Goal: Information Seeking & Learning: Learn about a topic

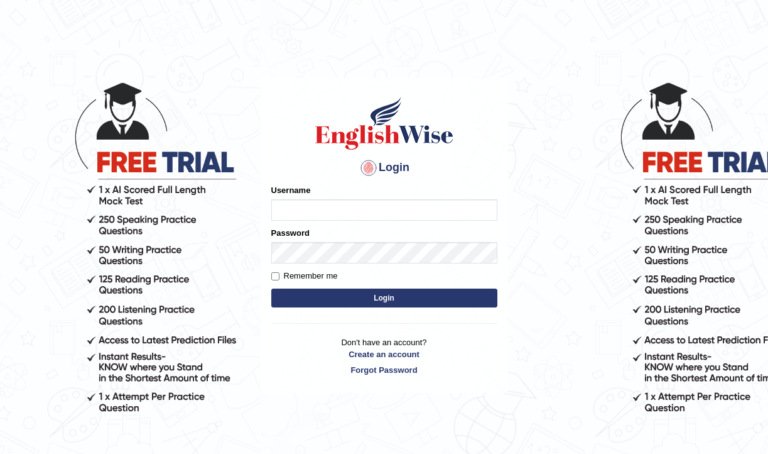
type input "pujap_parramatta"
click at [425, 298] on button "Login" at bounding box center [384, 297] width 226 height 19
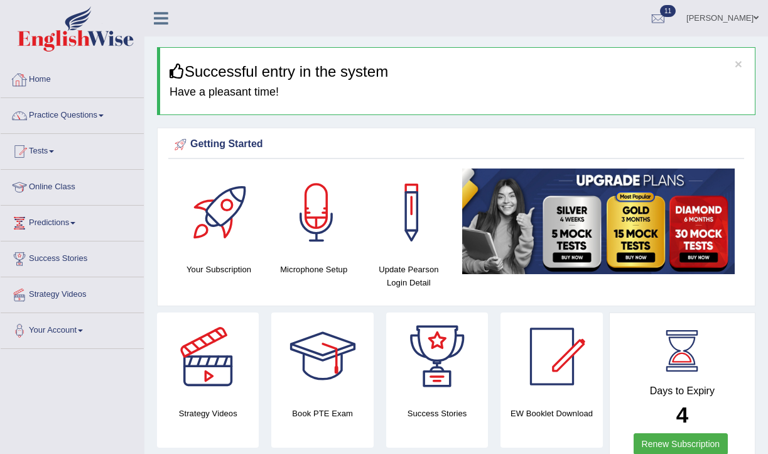
click at [51, 75] on link "Home" at bounding box center [72, 77] width 143 height 31
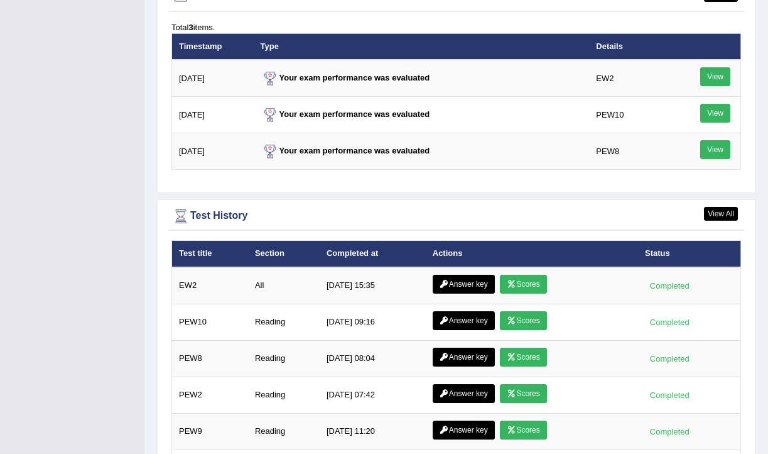
scroll to position [1717, 0]
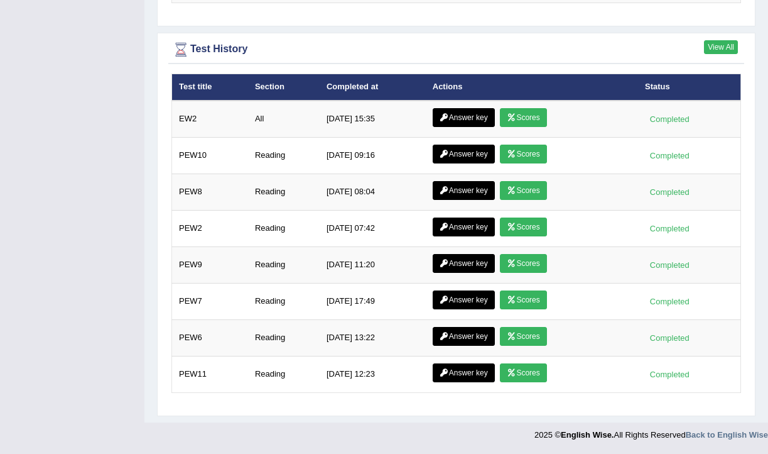
click at [723, 43] on link "View All" at bounding box center [721, 47] width 34 height 14
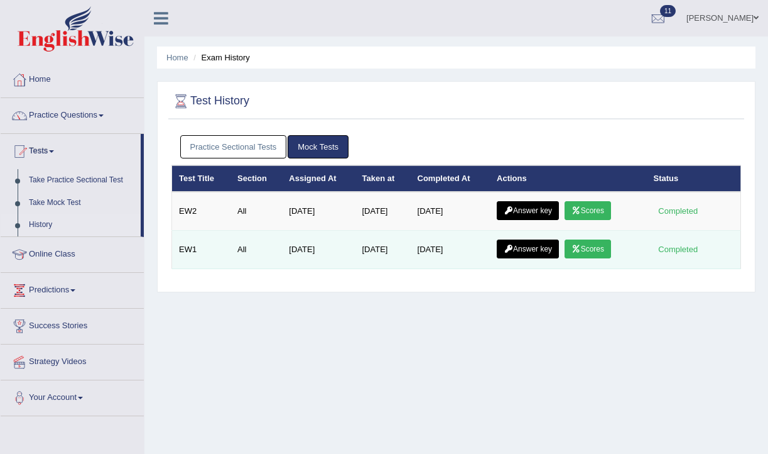
click at [596, 246] on link "Scores" at bounding box center [588, 248] width 46 height 19
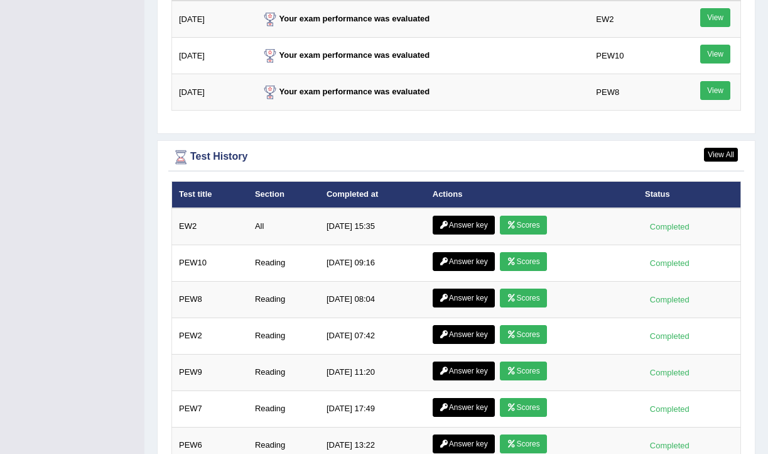
scroll to position [1602, 0]
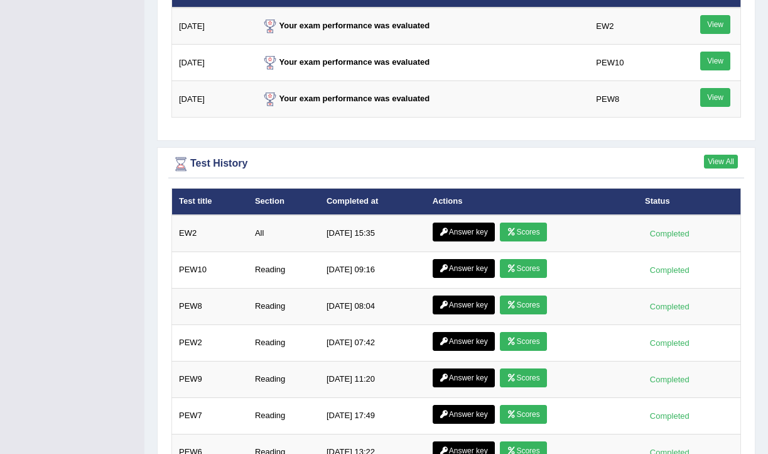
click at [730, 167] on link "View All" at bounding box center [721, 162] width 34 height 14
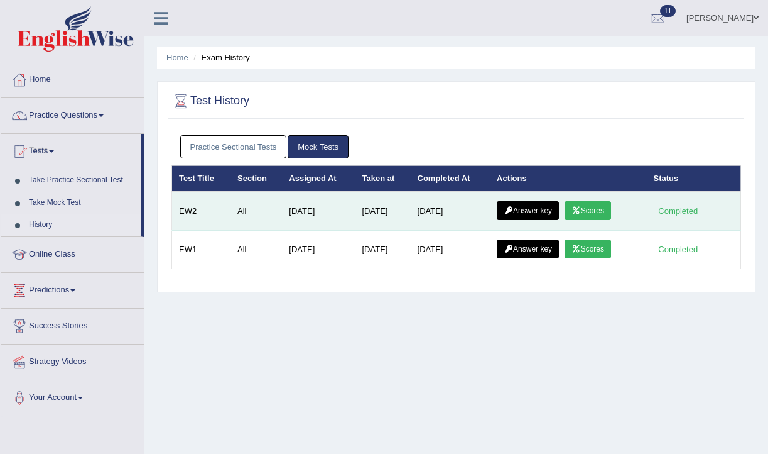
click at [599, 205] on link "Scores" at bounding box center [588, 210] width 46 height 19
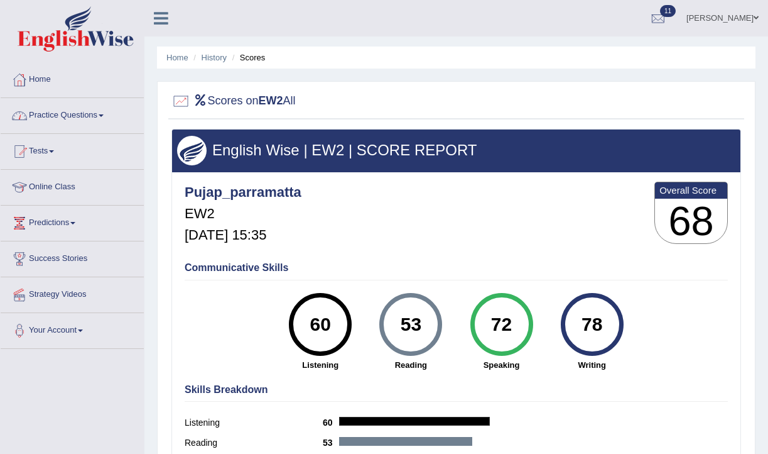
click at [87, 121] on link "Practice Questions" at bounding box center [72, 113] width 143 height 31
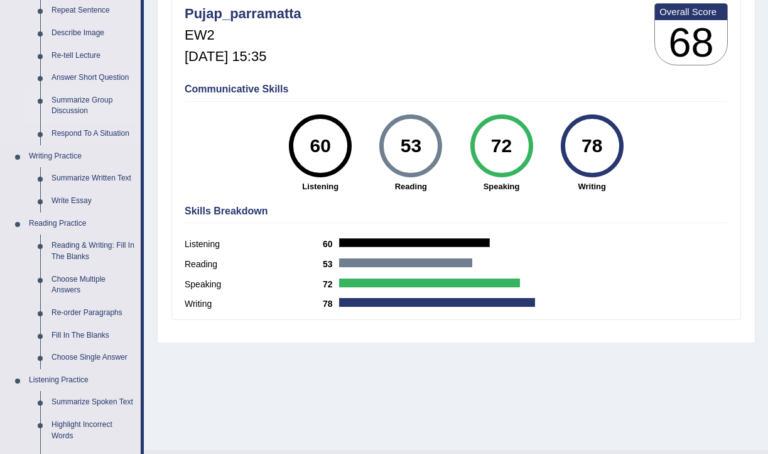
scroll to position [179, 0]
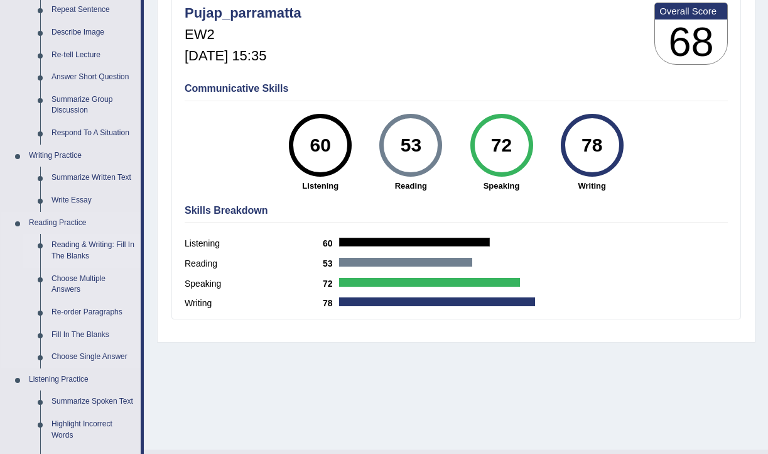
click at [78, 249] on link "Reading & Writing: Fill In The Blanks" at bounding box center [93, 250] width 95 height 33
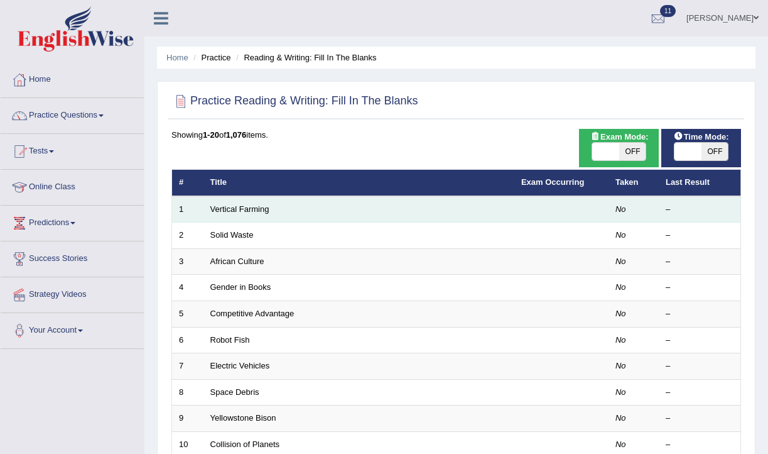
click at [268, 215] on td "Vertical Farming" at bounding box center [359, 209] width 311 height 26
click at [268, 207] on link "Vertical Farming" at bounding box center [239, 208] width 59 height 9
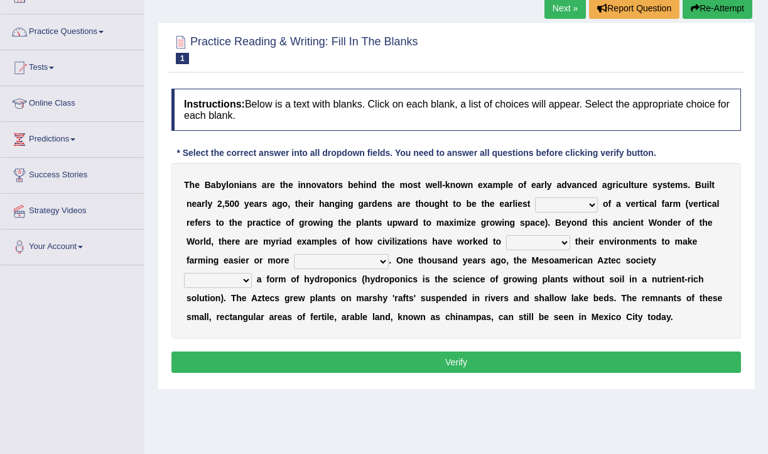
scroll to position [82, 0]
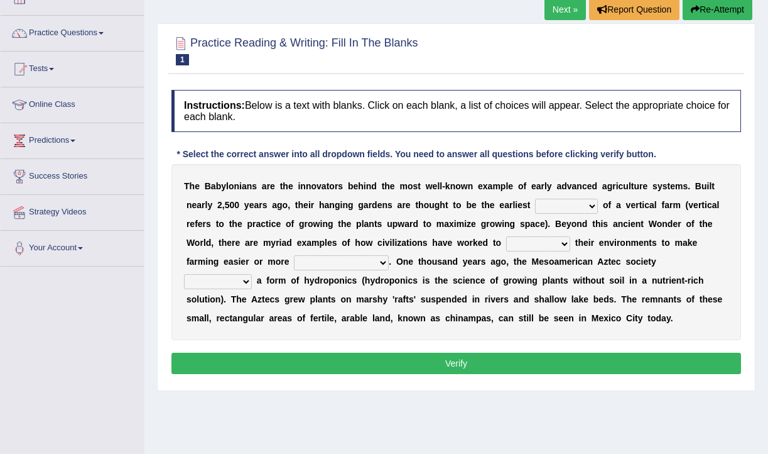
click at [577, 204] on select "prototype failure discredit protocol" at bounding box center [566, 206] width 63 height 15
click at [576, 205] on select "prototype failure discredit protocol" at bounding box center [566, 206] width 63 height 15
drag, startPoint x: 214, startPoint y: 205, endPoint x: 258, endPoint y: 202, distance: 44.0
click at [258, 202] on div "T h e B a b y l o n i a n s a r e t h e i n n o v a t o r s b e h i n d t h e m…" at bounding box center [456, 252] width 570 height 176
click at [564, 205] on select "prototype failure discredit protocol" at bounding box center [566, 206] width 63 height 15
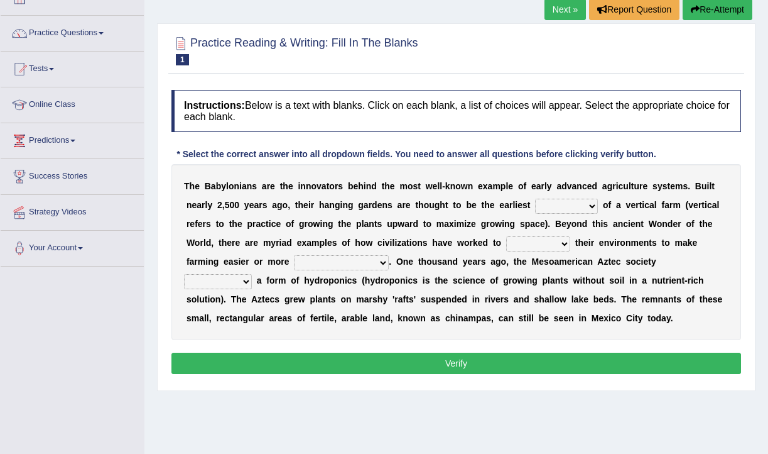
click at [535, 199] on select "prototype failure discredit protocol" at bounding box center [566, 206] width 63 height 15
click at [562, 202] on select "prototype failure discredit protocol" at bounding box center [566, 206] width 63 height 15
click at [535, 199] on select "prototype failure discredit protocol" at bounding box center [566, 206] width 63 height 15
drag, startPoint x: 429, startPoint y: 222, endPoint x: 495, endPoint y: 222, distance: 66.0
click at [495, 222] on div "T h e B a b y l o n i a n s a r e t h e i n n o v a t o r s b e h i n d t h e m…" at bounding box center [456, 252] width 570 height 176
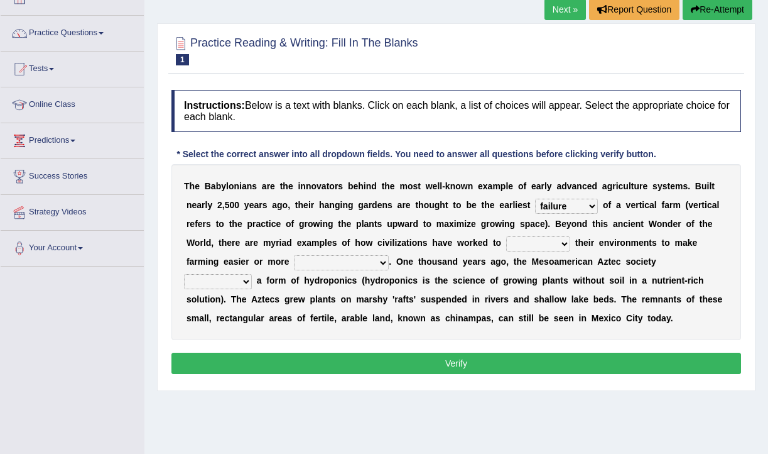
drag, startPoint x: 437, startPoint y: 220, endPoint x: 452, endPoint y: 224, distance: 16.2
click at [452, 224] on div "T h e B a b y l o n i a n s a r e t h e i n n o v a t o r s b e h i n d t h e m…" at bounding box center [456, 252] width 570 height 176
drag, startPoint x: 440, startPoint y: 225, endPoint x: 493, endPoint y: 225, distance: 52.1
click at [493, 225] on div "T h e B a b y l o n i a n s a r e t h e i n n o v a t o r s b e h i n d t h e m…" at bounding box center [456, 252] width 570 height 176
click at [585, 199] on select "prototype failure discredit protocol" at bounding box center [566, 206] width 63 height 15
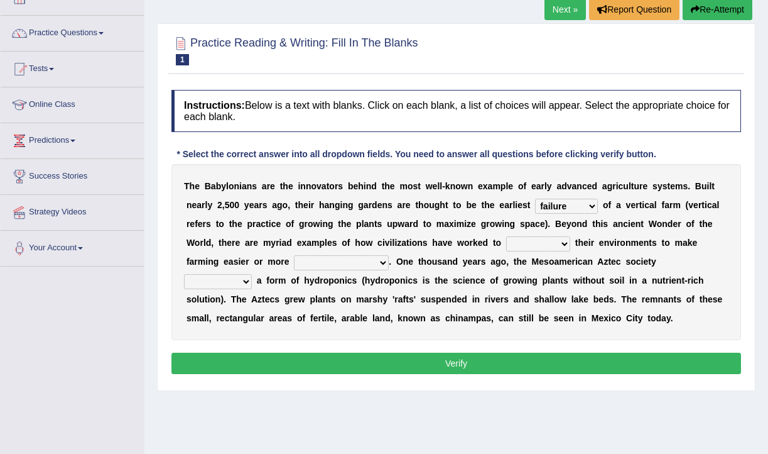
select select "prototype"
click at [535, 199] on select "prototype failure discredit protocol" at bounding box center [566, 206] width 63 height 15
click at [540, 245] on select "manipulate escape respect disarrange" at bounding box center [538, 243] width 64 height 15
click at [506, 236] on select "manipulate escape respect disarrange" at bounding box center [538, 243] width 64 height 15
click at [554, 242] on select "manipulate escape respect disarrange" at bounding box center [538, 243] width 64 height 15
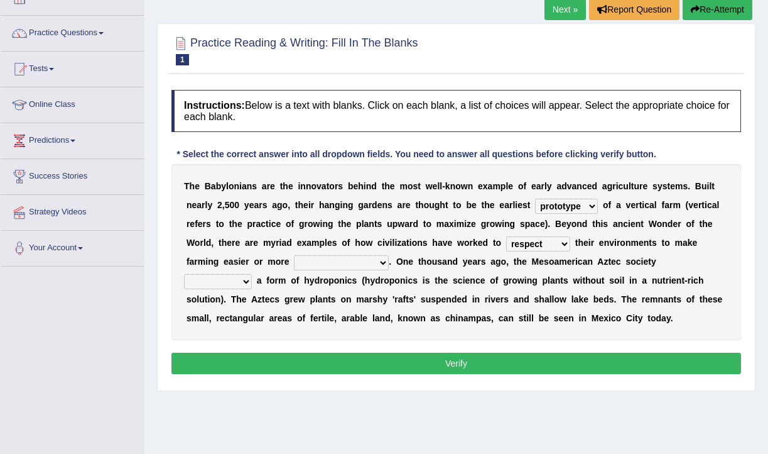
select select "manipulate"
click at [506, 236] on select "manipulate escape respect disarrange" at bounding box center [538, 243] width 64 height 15
click at [343, 263] on select "productive constructive connective counterproductive" at bounding box center [341, 262] width 95 height 15
select select "productive"
click at [294, 255] on select "productive constructive connective counterproductive" at bounding box center [341, 262] width 95 height 15
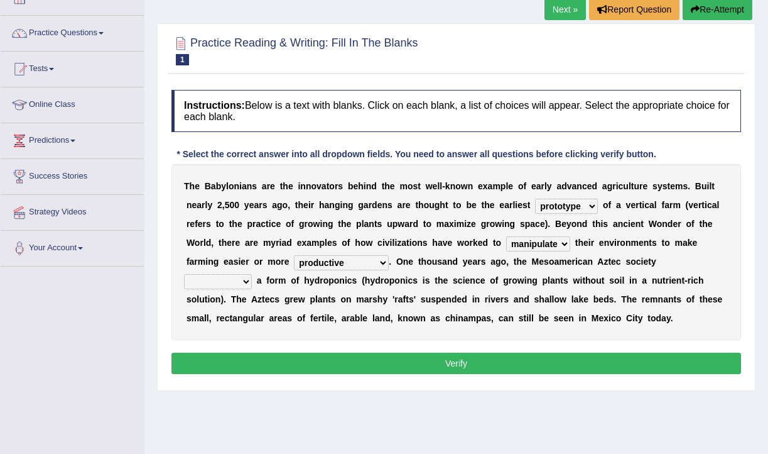
click at [241, 282] on select "domineered volunteered pioneered engineered" at bounding box center [218, 281] width 68 height 15
select select "pioneered"
click at [184, 274] on select "domineered volunteered pioneered engineered" at bounding box center [218, 281] width 68 height 15
click at [460, 365] on button "Verify" at bounding box center [456, 362] width 570 height 21
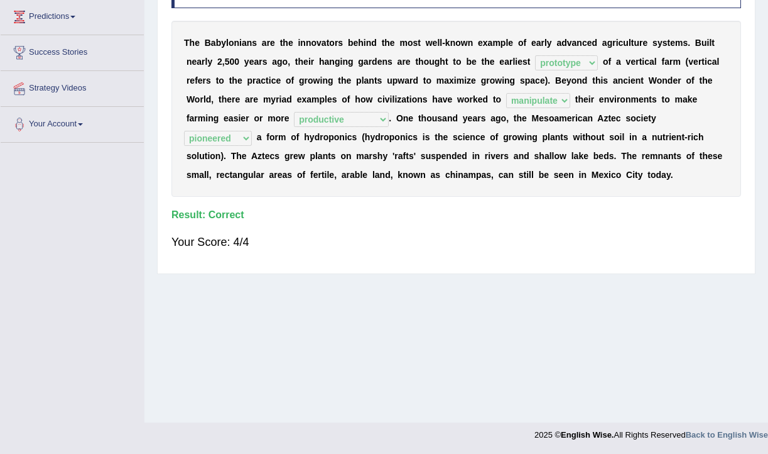
scroll to position [0, 0]
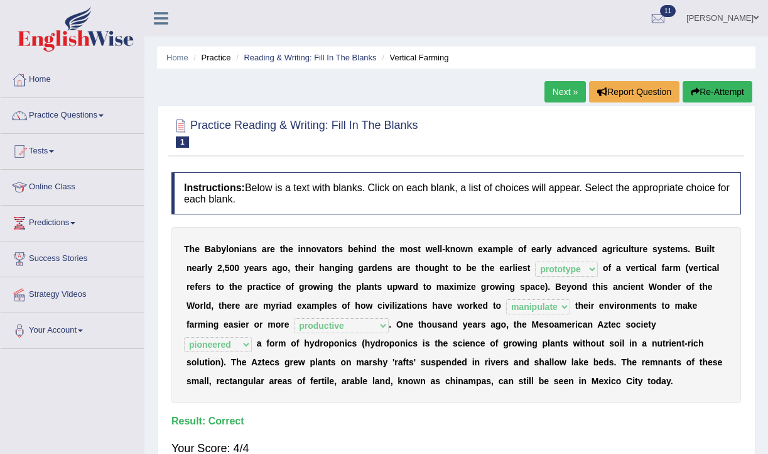
click at [714, 90] on button "Re-Attempt" at bounding box center [718, 91] width 70 height 21
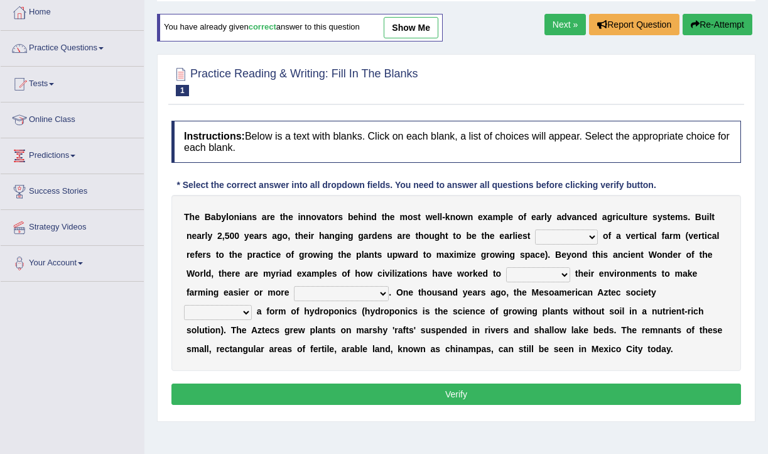
scroll to position [69, 0]
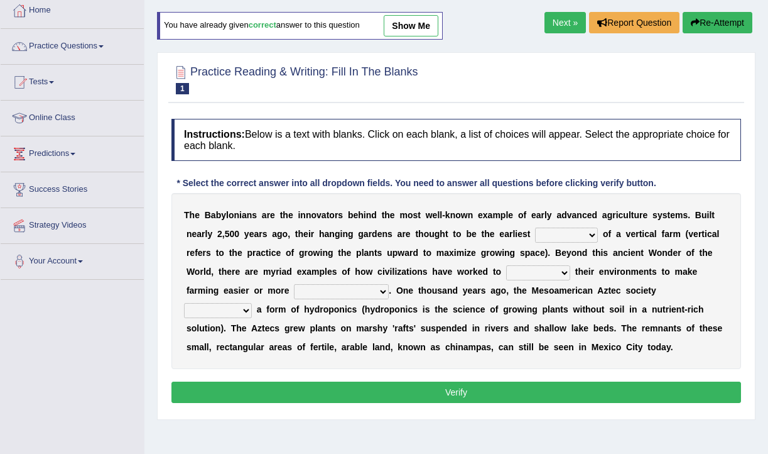
click at [564, 234] on select "prototype failure discredit protocol" at bounding box center [566, 234] width 63 height 15
select select "failure"
click at [535, 227] on select "prototype failure discredit protocol" at bounding box center [566, 234] width 63 height 15
drag, startPoint x: 440, startPoint y: 253, endPoint x: 393, endPoint y: 258, distance: 47.9
click at [398, 254] on div "T h e B a b y l o n i a n s a r e t h e i n n o v a t o r s b e h i n d t h e m…" at bounding box center [456, 281] width 570 height 176
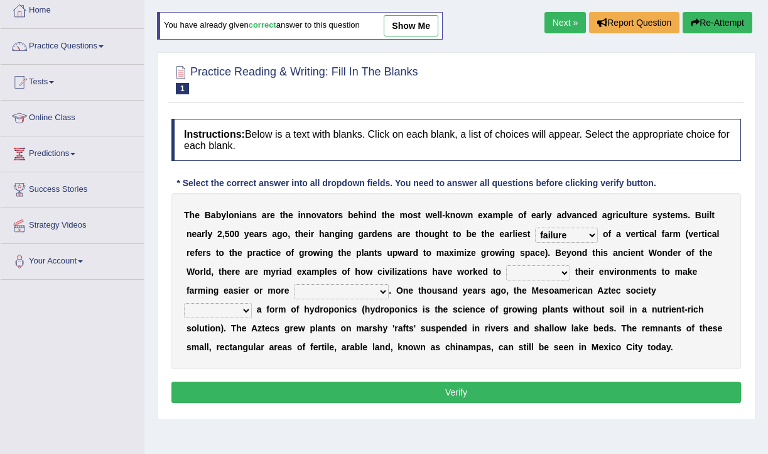
drag, startPoint x: 379, startPoint y: 255, endPoint x: 455, endPoint y: 250, distance: 75.6
click at [455, 250] on div "T h e B a b y l o n i a n s a r e t h e i n n o v a t o r s b e h i n d t h e m…" at bounding box center [456, 281] width 570 height 176
drag, startPoint x: 431, startPoint y: 249, endPoint x: 603, endPoint y: 259, distance: 172.4
click at [603, 259] on div "T h e B a b y l o n i a n s a r e t h e i n n o v a t o r s b e h i n d t h e m…" at bounding box center [456, 281] width 570 height 176
click at [547, 271] on select "manipulate escape respect disarrange" at bounding box center [538, 272] width 64 height 15
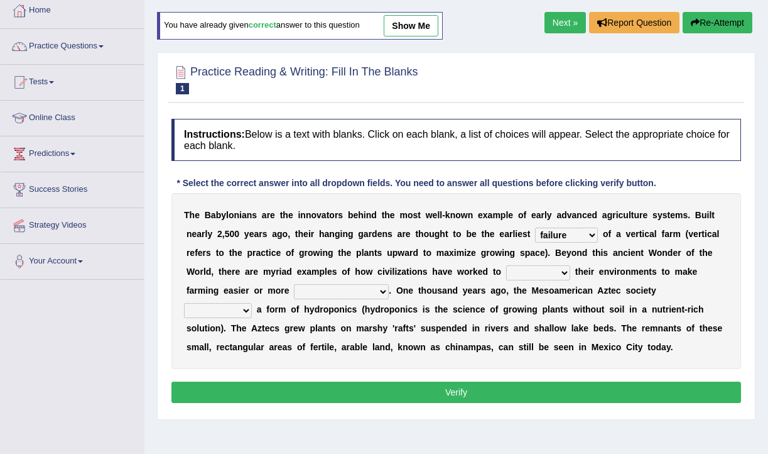
select select "manipulate"
click at [506, 265] on select "manipulate escape respect disarrange" at bounding box center [538, 272] width 64 height 15
drag, startPoint x: 220, startPoint y: 288, endPoint x: 279, endPoint y: 290, distance: 58.5
click at [278, 290] on div "T h e B a b y l o n i a n s a r e t h e i n n o v a t o r s b e h i n d t h e m…" at bounding box center [456, 281] width 570 height 176
click at [325, 297] on select "productive constructive connective counterproductive" at bounding box center [341, 291] width 95 height 15
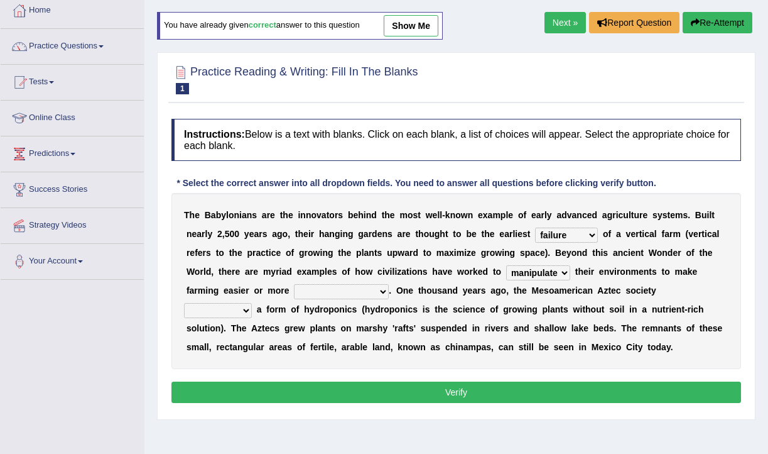
select select "productive"
click at [294, 284] on select "productive constructive connective counterproductive" at bounding box center [341, 291] width 95 height 15
click at [242, 312] on select "domineered volunteered pioneered engineered" at bounding box center [218, 310] width 68 height 15
select select "pioneered"
click at [184, 303] on select "domineered volunteered pioneered engineered" at bounding box center [218, 310] width 68 height 15
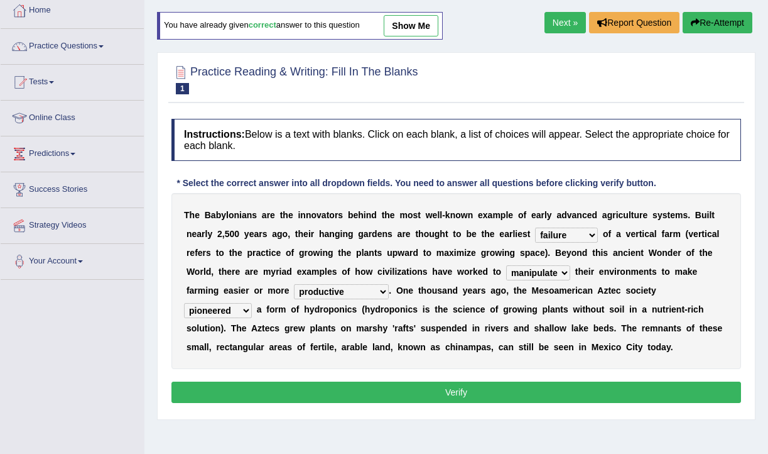
click at [416, 385] on button "Verify" at bounding box center [456, 391] width 570 height 21
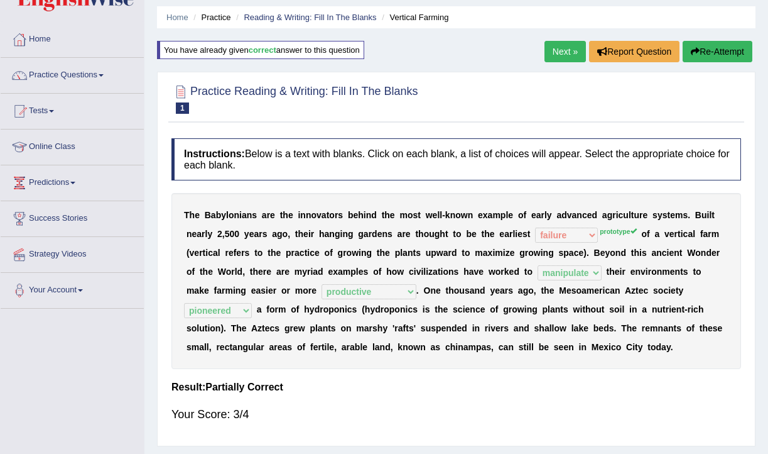
scroll to position [0, 0]
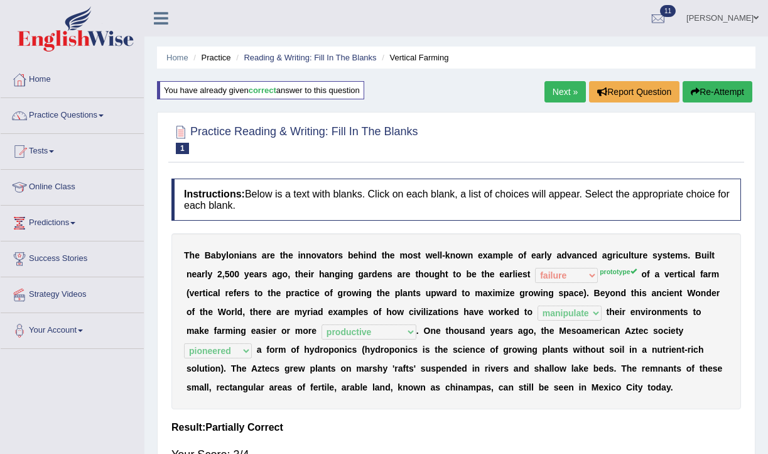
click at [562, 88] on link "Next »" at bounding box center [565, 91] width 41 height 21
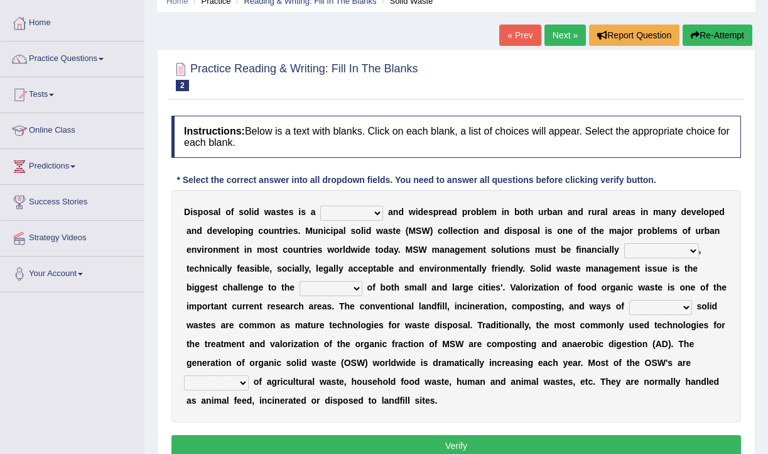
scroll to position [57, 0]
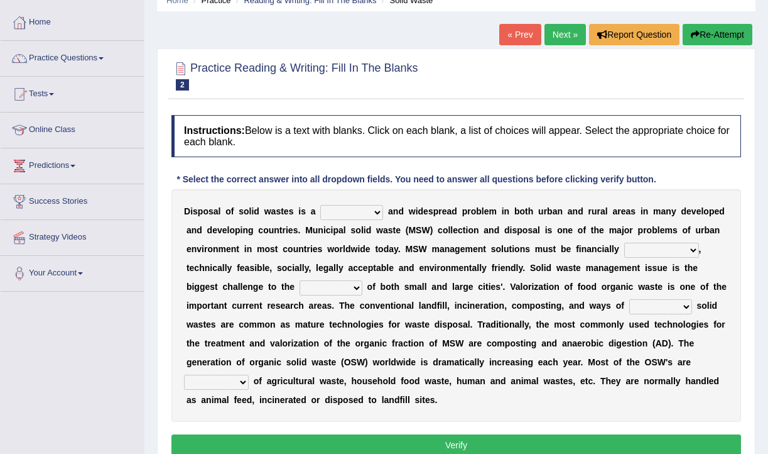
click at [356, 213] on select "slanting stinging stalling shafting" at bounding box center [351, 212] width 63 height 15
select select "slanting"
click at [320, 205] on select "slanting stinging stalling shafting" at bounding box center [351, 212] width 63 height 15
click at [359, 211] on select "slanting stinging stalling shafting" at bounding box center [351, 212] width 63 height 15
click at [320, 205] on select "slanting stinging stalling shafting" at bounding box center [351, 212] width 63 height 15
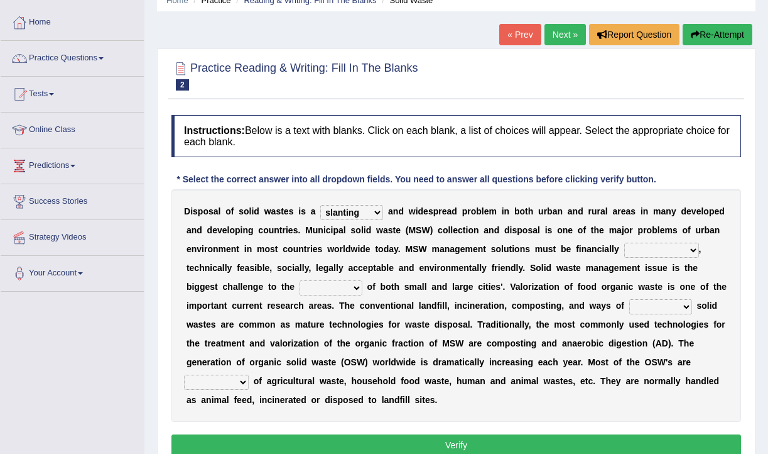
click at [682, 247] on select "unattainable sustainable objectionable treasonable" at bounding box center [661, 249] width 75 height 15
select select "sustainable"
click at [624, 242] on select "unattainable sustainable objectionable treasonable" at bounding box center [661, 249] width 75 height 15
click at [673, 253] on select "unattainable sustainable objectionable treasonable" at bounding box center [661, 249] width 75 height 15
drag, startPoint x: 239, startPoint y: 266, endPoint x: 256, endPoint y: 267, distance: 17.0
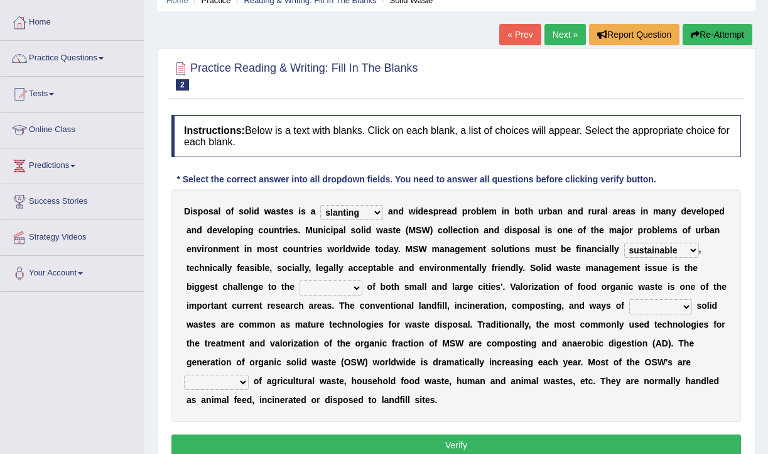
click at [256, 267] on div "D i s p o s a l o f s o l i d w a s t e s i s a slanting stinging stalling shaf…" at bounding box center [456, 305] width 570 height 232
click at [680, 248] on select "unattainable sustainable objectionable treasonable" at bounding box center [661, 249] width 75 height 15
click at [624, 242] on select "unattainable sustainable objectionable treasonable" at bounding box center [661, 249] width 75 height 15
click at [650, 254] on select "unattainable sustainable objectionable treasonable" at bounding box center [661, 249] width 75 height 15
click at [624, 242] on select "unattainable sustainable objectionable treasonable" at bounding box center [661, 249] width 75 height 15
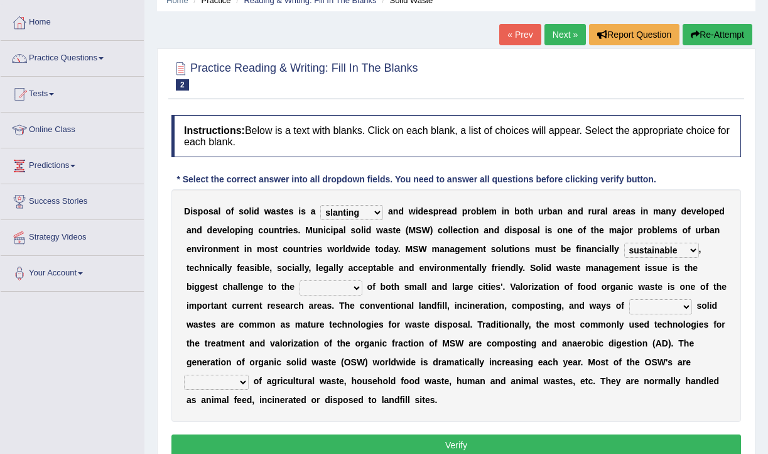
click at [323, 286] on select "plants culture authorities history" at bounding box center [331, 287] width 63 height 15
click at [323, 284] on select "plants culture authorities history" at bounding box center [331, 287] width 63 height 15
select select "authorities"
click at [300, 280] on select "plants culture authorities history" at bounding box center [331, 287] width 63 height 15
click at [356, 286] on select "plants culture authorities history" at bounding box center [331, 287] width 63 height 15
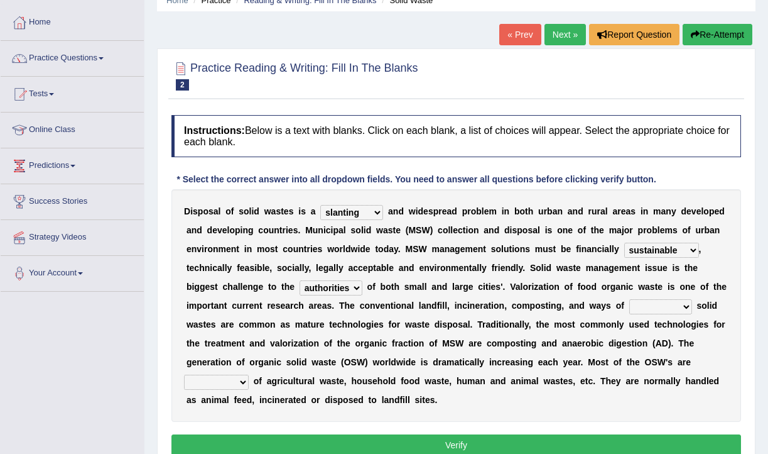
click at [300, 280] on select "plants culture authorities history" at bounding box center [331, 287] width 63 height 15
click at [343, 286] on select "plants culture authorities history" at bounding box center [331, 287] width 63 height 15
click at [300, 280] on select "plants culture authorities history" at bounding box center [331, 287] width 63 height 15
click at [660, 305] on select "reserving preserving deserving handling" at bounding box center [660, 306] width 63 height 15
select select "handling"
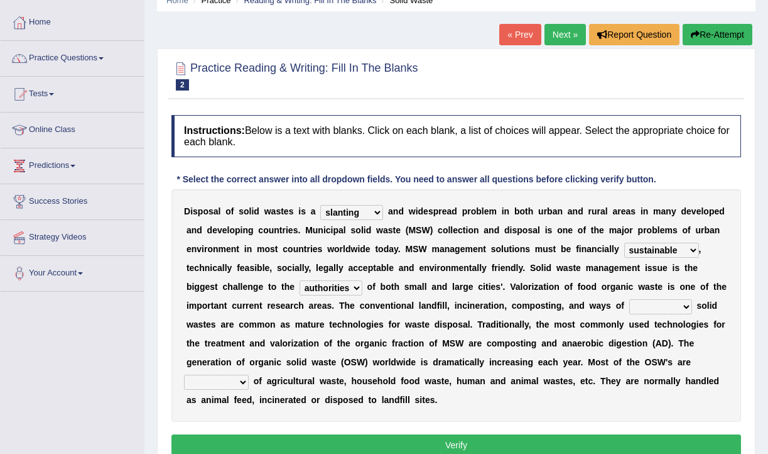
click at [629, 299] on select "reserving preserving deserving handling" at bounding box center [660, 306] width 63 height 15
click at [246, 379] on select "composed disposed composing disposing" at bounding box center [216, 381] width 65 height 15
select select "disposed"
click at [184, 374] on select "composed disposed composing disposing" at bounding box center [216, 381] width 65 height 15
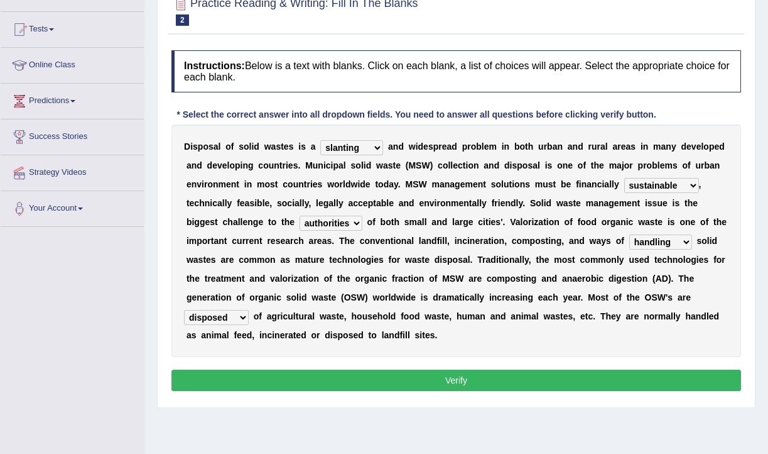
scroll to position [122, 0]
click at [349, 375] on button "Verify" at bounding box center [456, 379] width 570 height 21
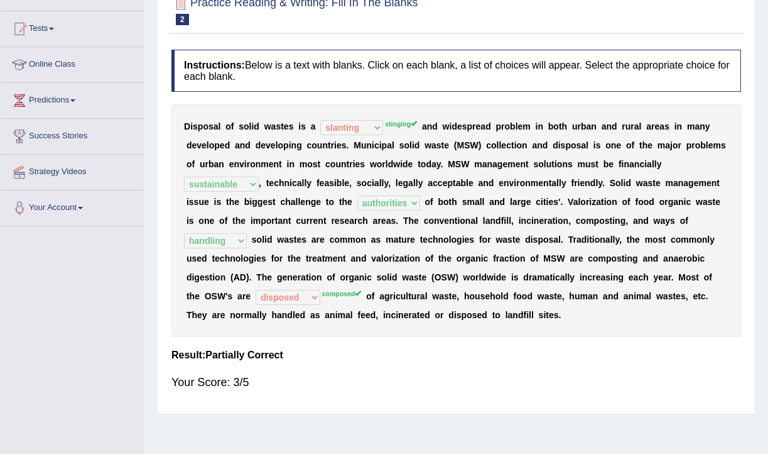
scroll to position [133, 0]
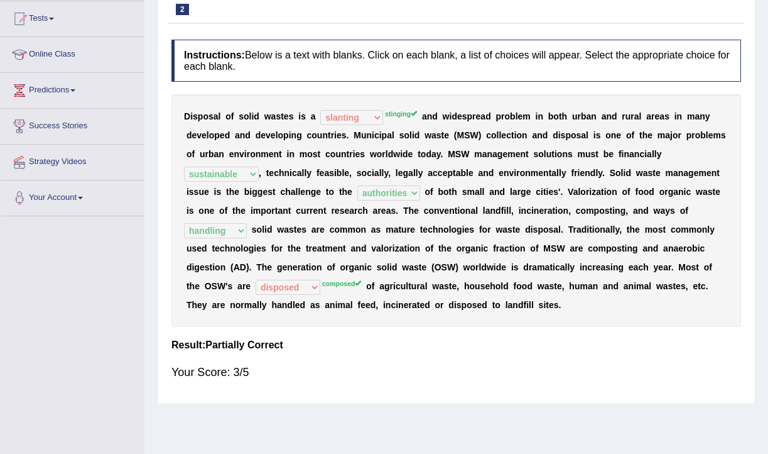
drag, startPoint x: 382, startPoint y: 285, endPoint x: 423, endPoint y: 286, distance: 41.5
click at [423, 286] on div "D i s p o s a l o f s o l i d w a s t e s i s a slanting stinging stalling shaf…" at bounding box center [456, 210] width 570 height 232
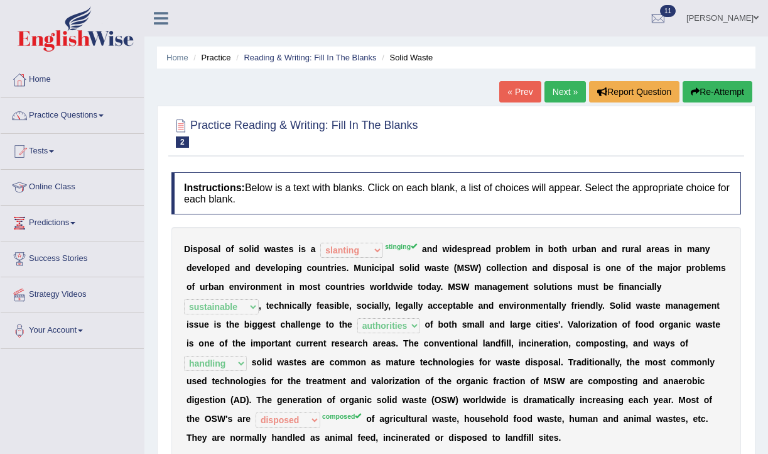
scroll to position [3, 0]
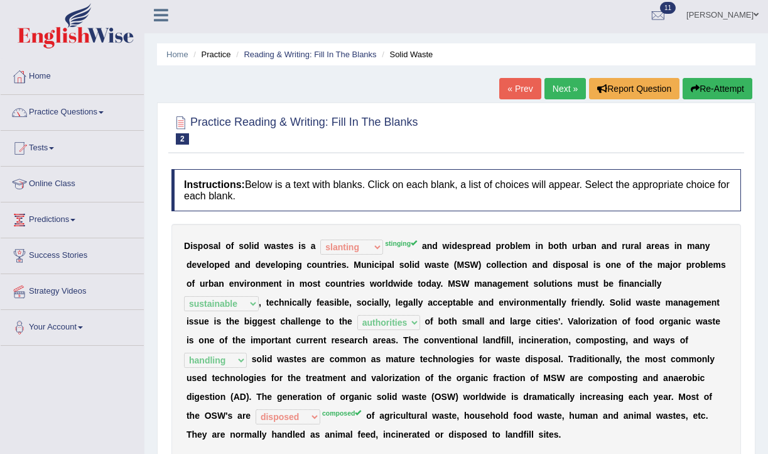
click at [566, 79] on link "Next »" at bounding box center [565, 88] width 41 height 21
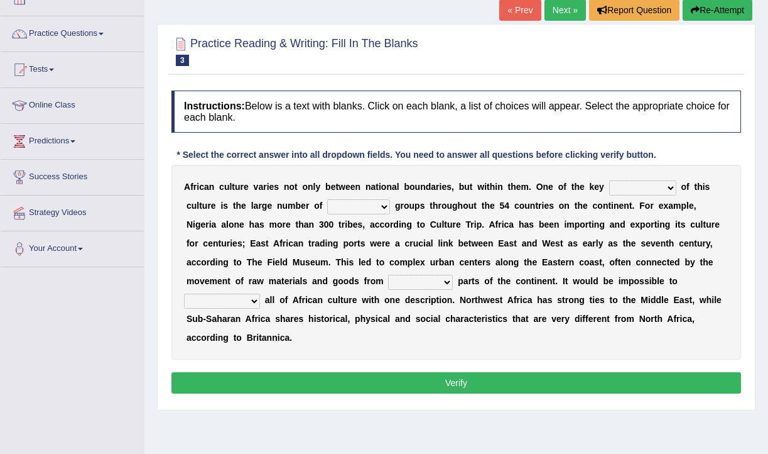
scroll to position [88, 0]
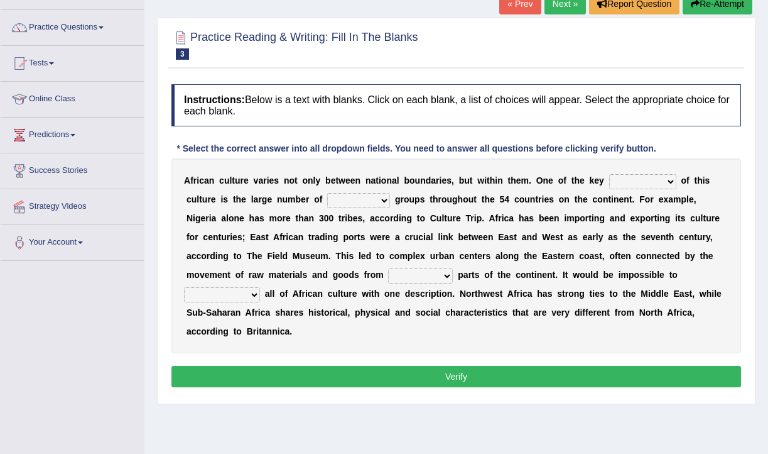
click at [646, 182] on select "conjectures features issues doubts" at bounding box center [642, 181] width 67 height 15
select select "features"
click at [609, 174] on select "conjectures features issues doubts" at bounding box center [642, 181] width 67 height 15
click at [371, 198] on select "ethic ethnic eugenic epic" at bounding box center [358, 200] width 63 height 15
select select "ethnic"
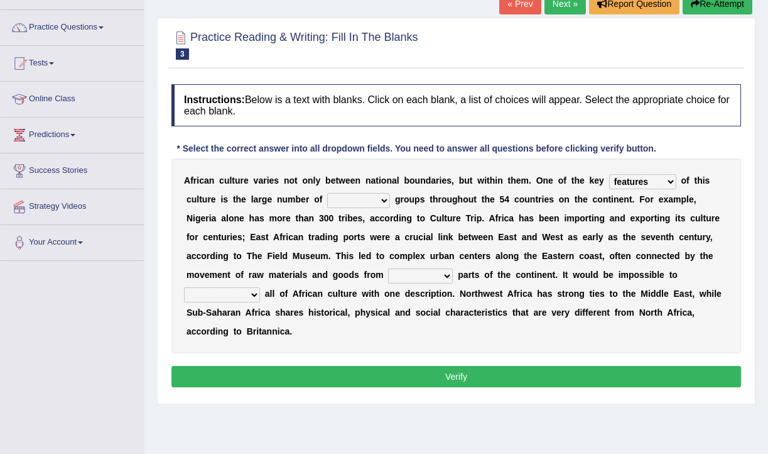
click at [327, 193] on select "ethic ethnic eugenic epic" at bounding box center [358, 200] width 63 height 15
click at [422, 278] on select "forelocked interlocked unlocked landlocked" at bounding box center [420, 275] width 65 height 15
select select "landlocked"
click at [389, 268] on select "forelocked interlocked unlocked landlocked" at bounding box center [420, 275] width 65 height 15
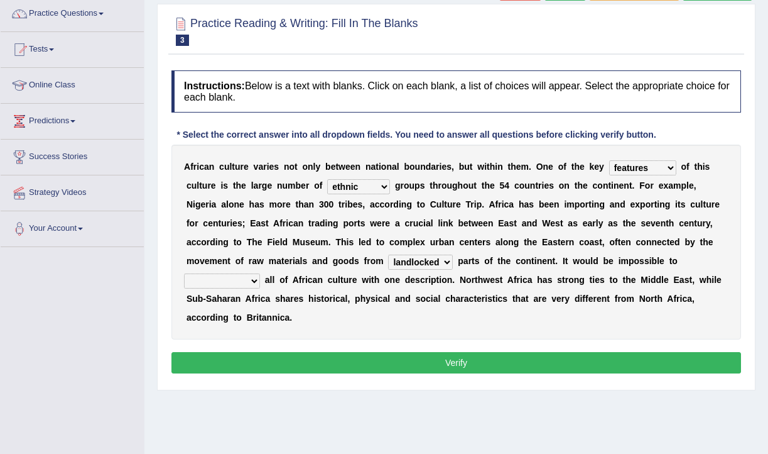
scroll to position [104, 0]
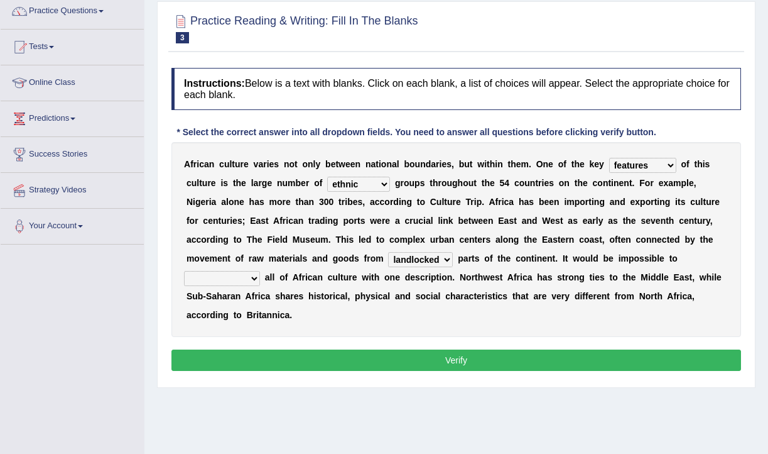
click at [232, 280] on select "characterize conceptualize symbolize synthesize" at bounding box center [222, 278] width 76 height 15
select select "conceptualize"
click at [184, 271] on select "characterize conceptualize symbolize synthesize" at bounding box center [222, 278] width 76 height 15
click at [389, 356] on button "Verify" at bounding box center [456, 359] width 570 height 21
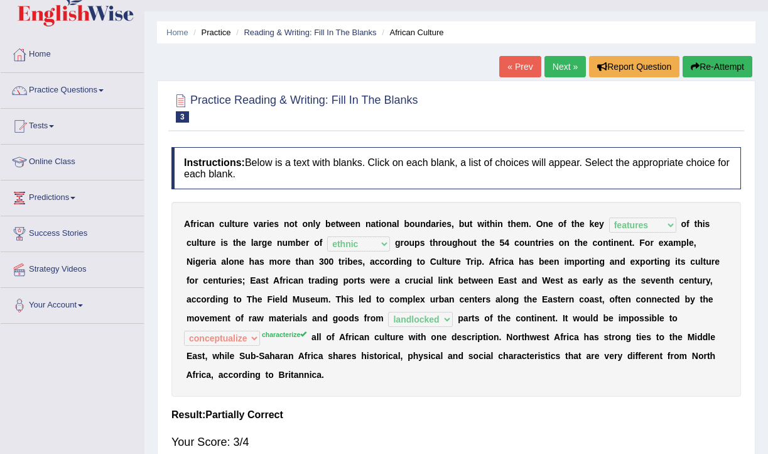
scroll to position [26, 0]
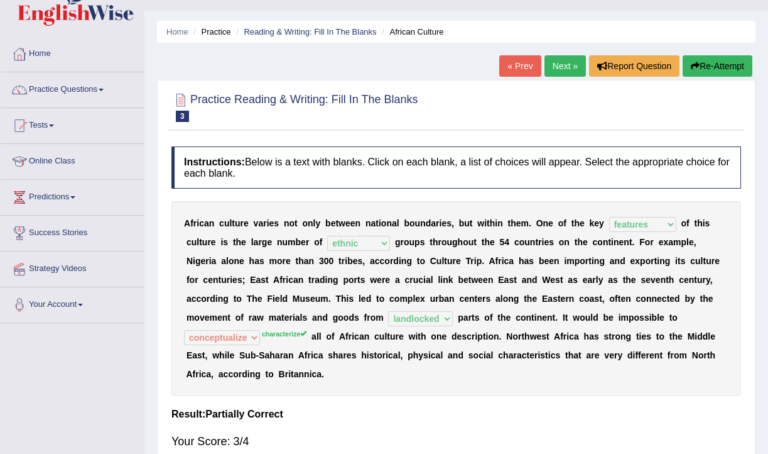
click at [697, 62] on button "Re-Attempt" at bounding box center [718, 65] width 70 height 21
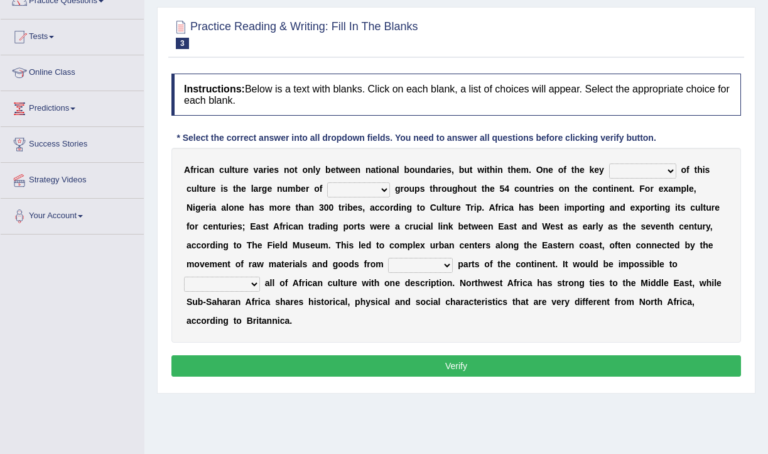
scroll to position [118, 0]
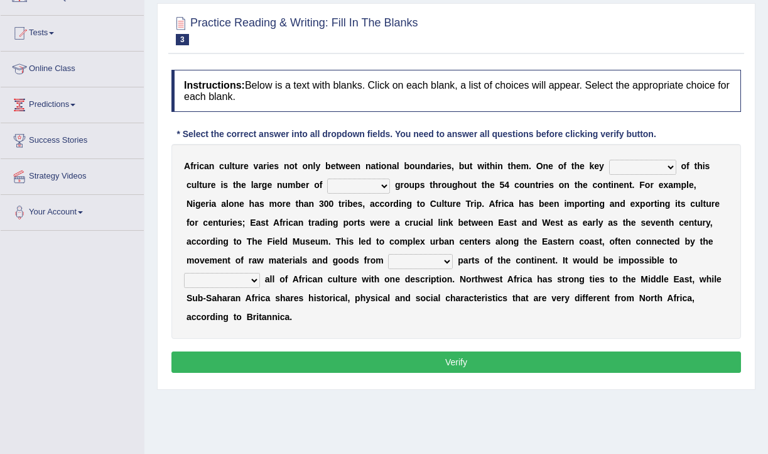
click at [364, 191] on select "ethic ethnic eugenic epic" at bounding box center [358, 185] width 63 height 15
click at [439, 254] on select "forelocked interlocked unlocked landlocked" at bounding box center [420, 261] width 65 height 15
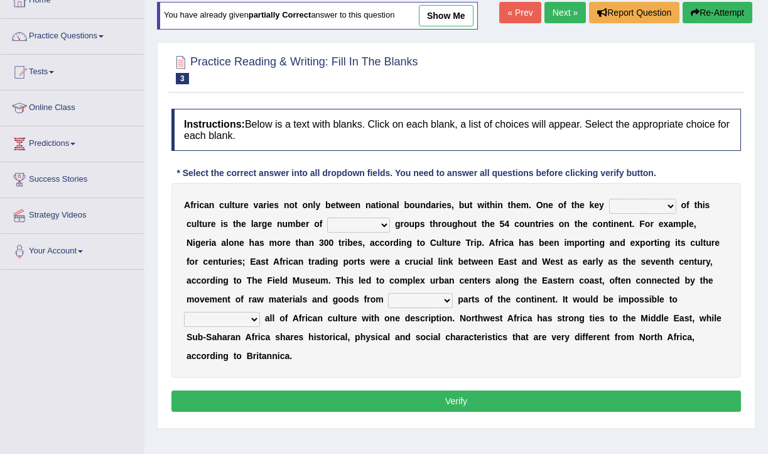
scroll to position [0, 0]
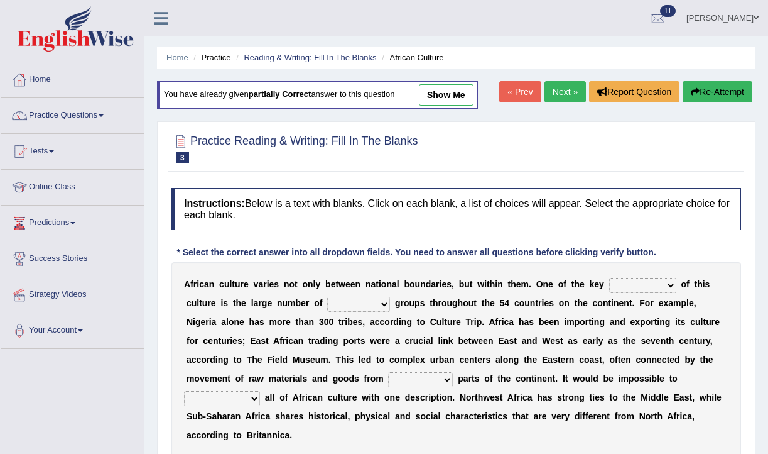
click at [549, 89] on link "Next »" at bounding box center [565, 91] width 41 height 21
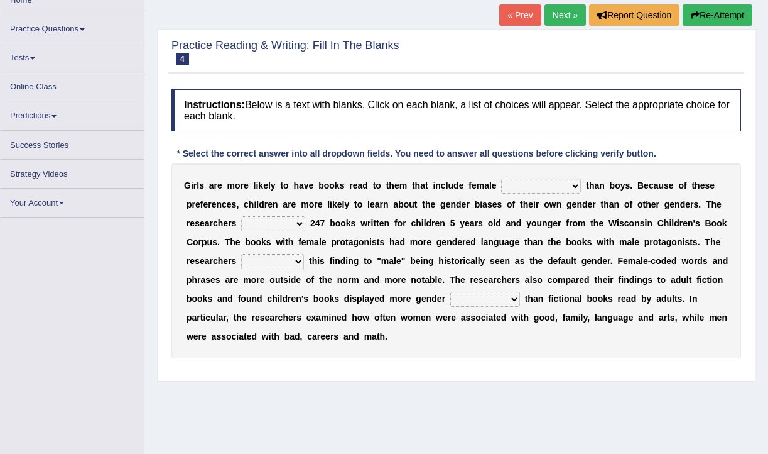
scroll to position [79, 0]
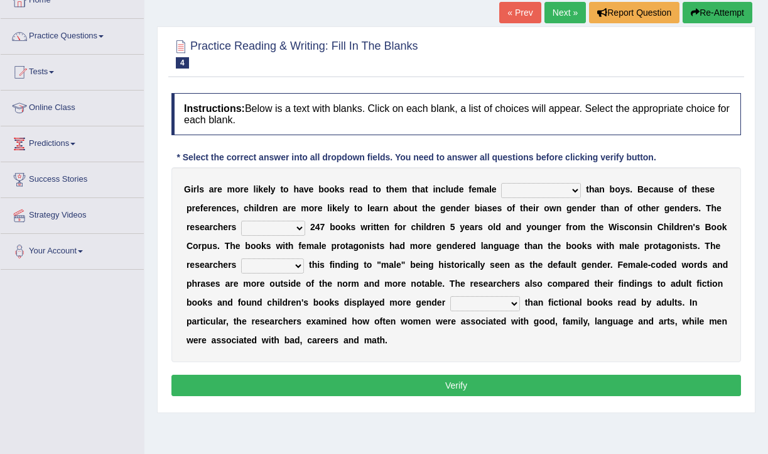
click at [550, 190] on select "protagonists cosmogonists agonists expressionists" at bounding box center [541, 190] width 80 height 15
select select "protagonists"
click at [501, 183] on select "protagonists cosmogonists agonists expressionists" at bounding box center [541, 190] width 80 height 15
click at [540, 191] on select "protagonists cosmogonists agonists expressionists" at bounding box center [541, 190] width 80 height 15
click at [501, 183] on select "protagonists cosmogonists agonists expressionists" at bounding box center [541, 190] width 80 height 15
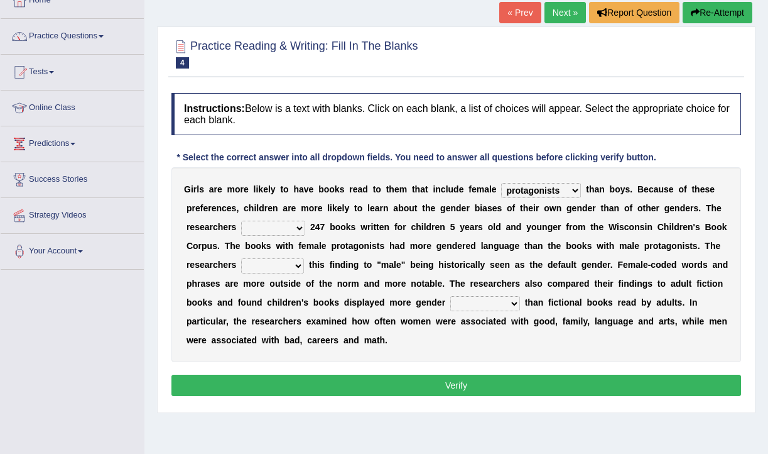
click at [540, 191] on select "protagonists cosmogonists agonists expressionists" at bounding box center [541, 190] width 80 height 15
click at [501, 183] on select "protagonists cosmogonists agonists expressionists" at bounding box center [541, 190] width 80 height 15
click at [525, 189] on select "protagonists cosmogonists agonists expressionists" at bounding box center [541, 190] width 80 height 15
click at [501, 183] on select "protagonists cosmogonists agonists expressionists" at bounding box center [541, 190] width 80 height 15
click at [289, 226] on select "hydrolyzed paralyzed catalyzed analyzed" at bounding box center [273, 227] width 64 height 15
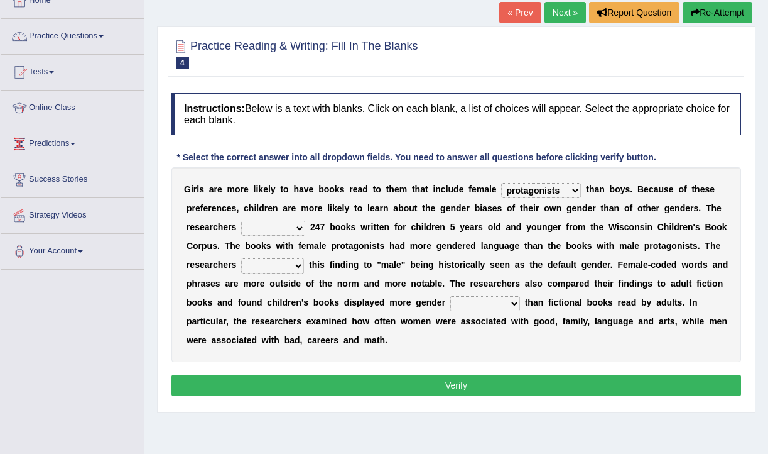
select select "analyzed"
click at [241, 220] on select "hydrolyzed paralyzed catalyzed analyzed" at bounding box center [273, 227] width 64 height 15
click at [339, 247] on b "r" at bounding box center [338, 246] width 3 height 10
drag, startPoint x: 337, startPoint y: 244, endPoint x: 359, endPoint y: 244, distance: 22.0
click at [359, 244] on div "G i r l s a r e m o r e l i k e l y t o h a v e b o o k s r e a d t o t h e m t…" at bounding box center [456, 264] width 570 height 195
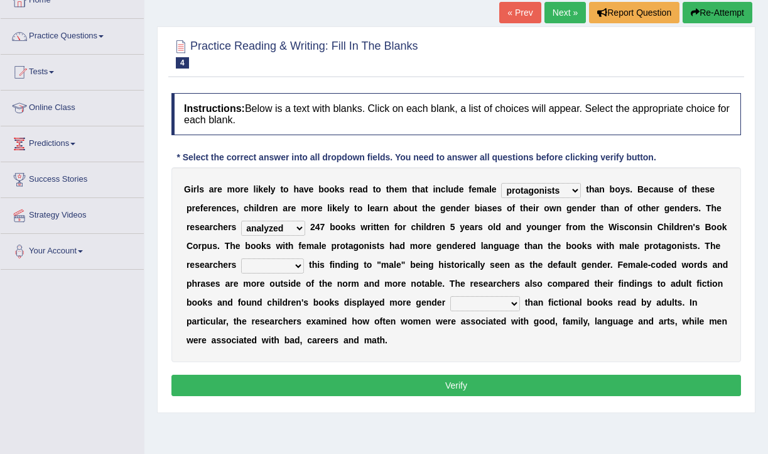
click at [276, 263] on select "contribute tribute distribute attribute" at bounding box center [272, 265] width 63 height 15
click at [241, 258] on select "contribute tribute distribute attribute" at bounding box center [272, 265] width 63 height 15
click at [293, 264] on select "contribute tribute distribute attribute" at bounding box center [272, 265] width 63 height 15
click at [241, 258] on select "contribute tribute distribute attribute" at bounding box center [272, 265] width 63 height 15
click at [291, 264] on select "contribute tribute distribute attribute" at bounding box center [272, 265] width 63 height 15
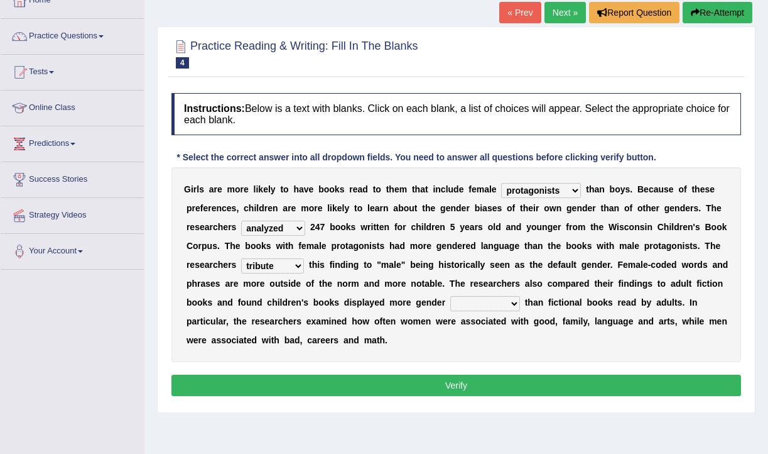
select select "contribute"
click at [241, 258] on select "contribute tribute distribute attribute" at bounding box center [272, 265] width 63 height 15
click at [471, 301] on select "stereotypes teletypes prototypes electrotypes" at bounding box center [485, 303] width 70 height 15
select select "stereotypes"
click at [450, 296] on select "stereotypes teletypes prototypes electrotypes" at bounding box center [485, 303] width 70 height 15
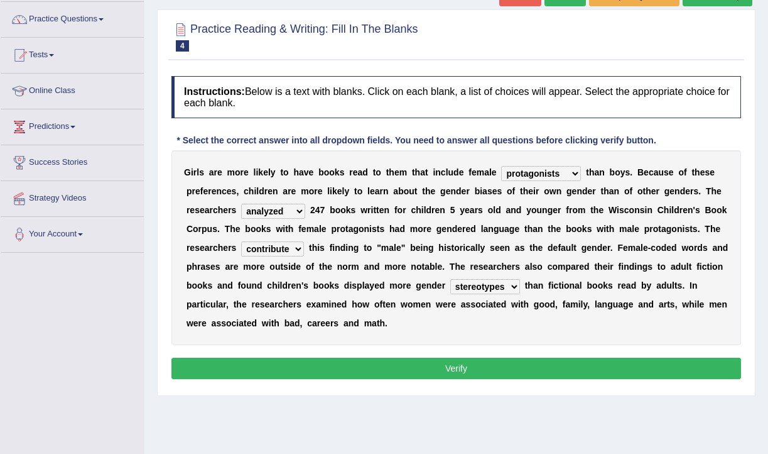
scroll to position [99, 0]
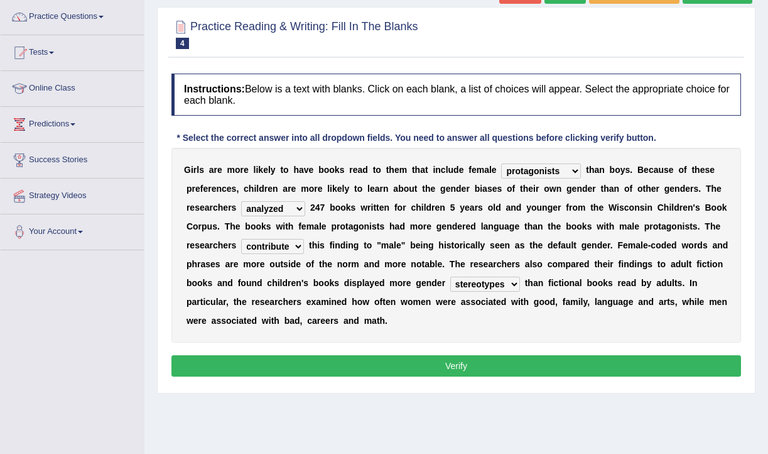
click at [473, 359] on button "Verify" at bounding box center [456, 365] width 570 height 21
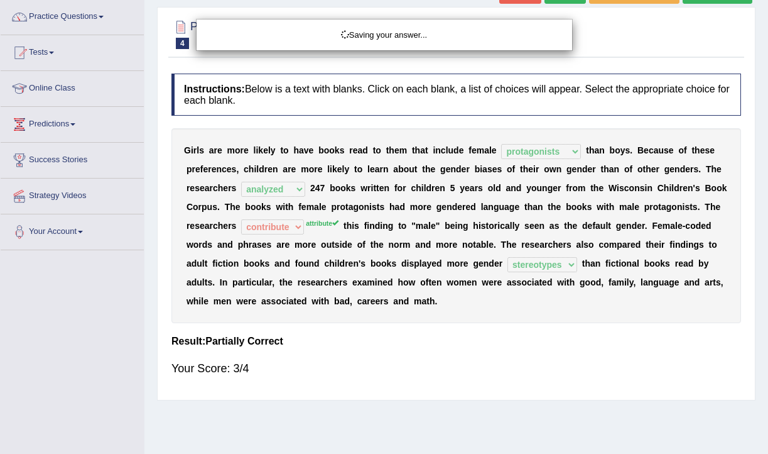
click at [285, 227] on div "Saving your answer..." at bounding box center [384, 227] width 768 height 454
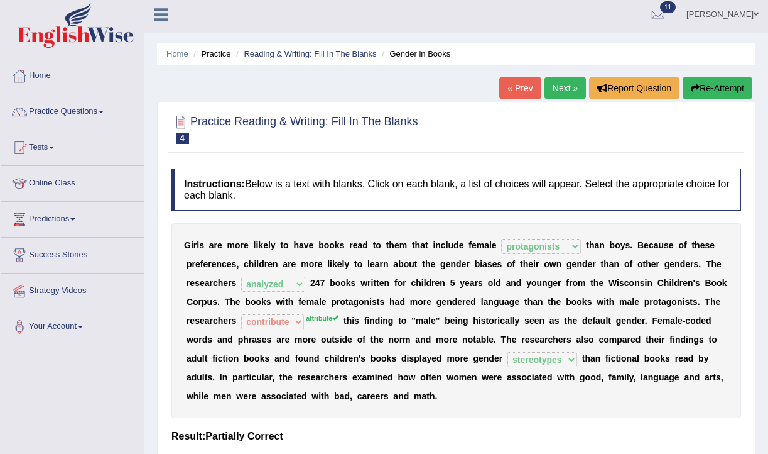
scroll to position [0, 0]
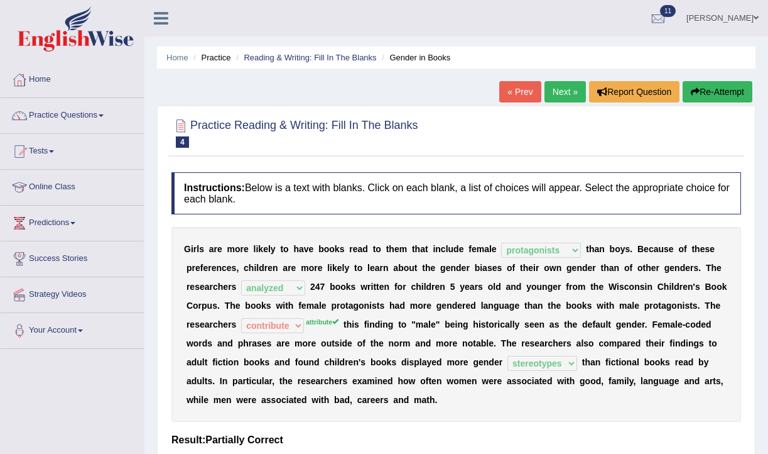
click at [555, 93] on link "Next »" at bounding box center [565, 91] width 41 height 21
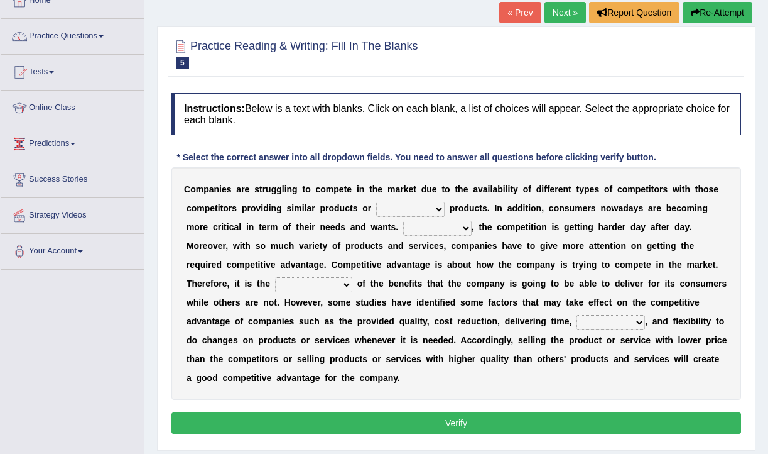
scroll to position [114, 0]
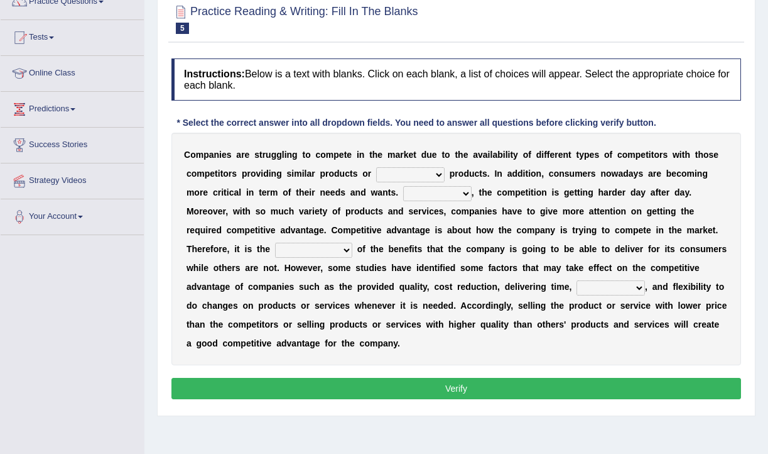
click at [414, 176] on select "constitution restitution substitution institution" at bounding box center [410, 174] width 68 height 15
select select "substitution"
click at [376, 167] on select "constitution restitution substitution institution" at bounding box center [410, 174] width 68 height 15
click at [432, 195] on select "However Instead Additionally Therefore" at bounding box center [437, 193] width 68 height 15
select select "However"
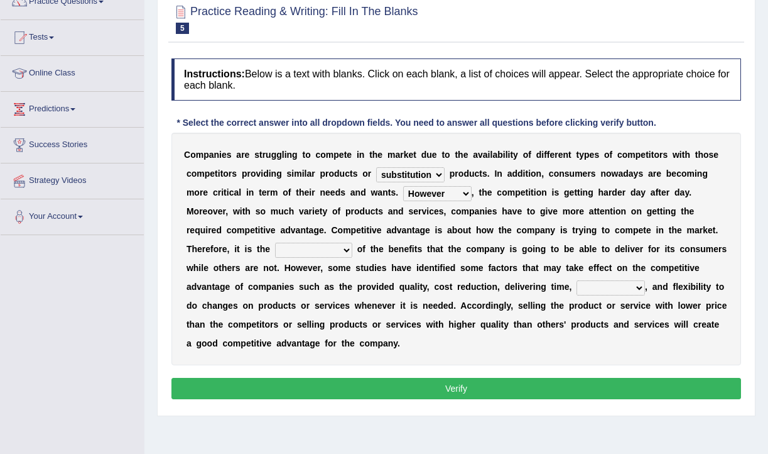
click at [403, 186] on select "However Instead Additionally Therefore" at bounding box center [437, 193] width 68 height 15
click at [317, 246] on select "dissemination ordination determination incarnation" at bounding box center [313, 249] width 77 height 15
select select "determination"
click at [275, 242] on select "dissemination ordination determination incarnation" at bounding box center [313, 249] width 77 height 15
click at [327, 249] on select "dissemination ordination determination incarnation" at bounding box center [313, 249] width 77 height 15
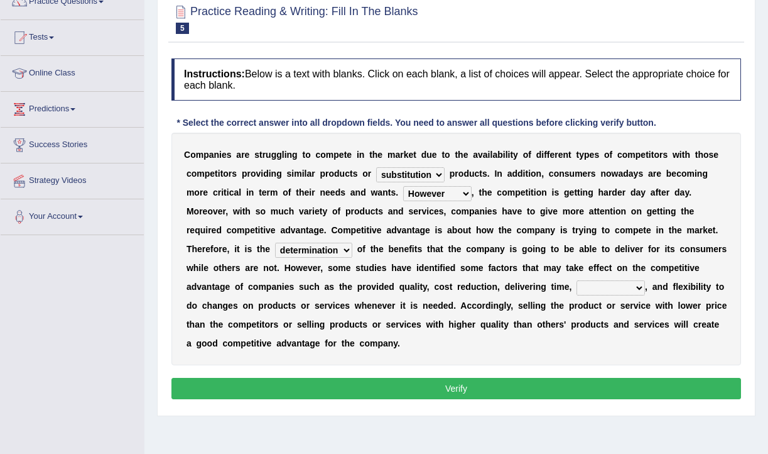
click at [275, 242] on select "dissemination ordination determination incarnation" at bounding box center [313, 249] width 77 height 15
click at [624, 283] on select "captivation aggregation deprivation innovation" at bounding box center [611, 287] width 68 height 15
select select "innovation"
click at [577, 280] on select "captivation aggregation deprivation innovation" at bounding box center [611, 287] width 68 height 15
click at [488, 390] on button "Verify" at bounding box center [456, 388] width 570 height 21
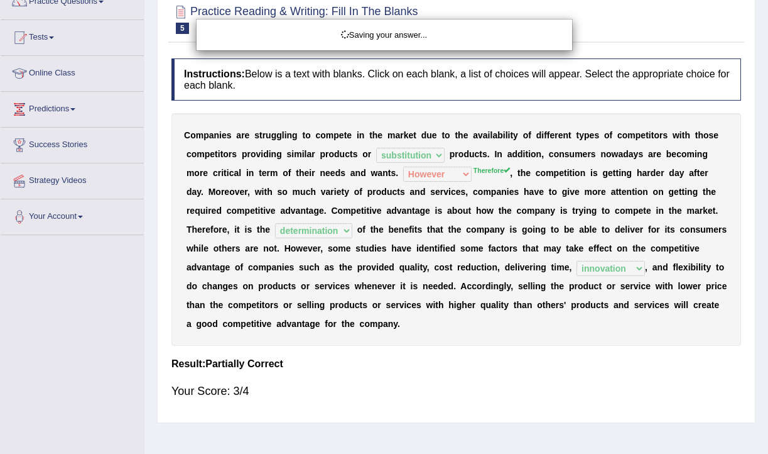
click at [442, 178] on div "Saving your answer..." at bounding box center [384, 227] width 768 height 454
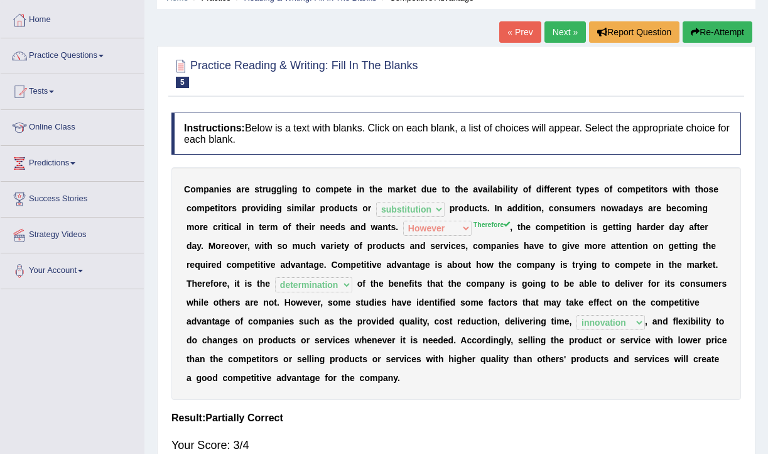
scroll to position [0, 0]
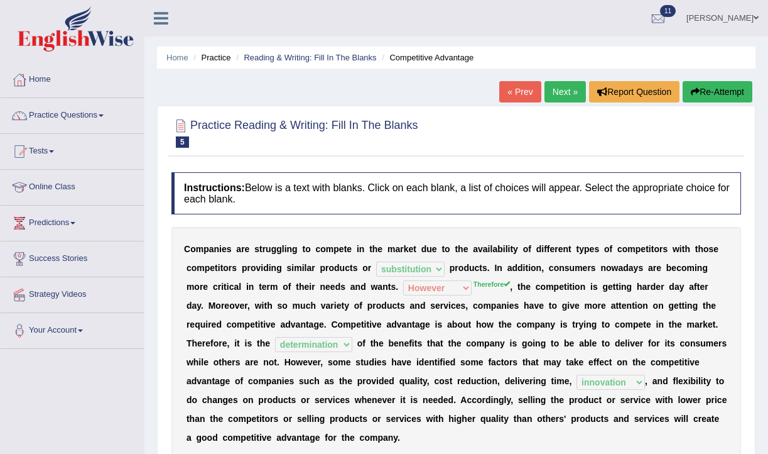
click at [553, 90] on link "Next »" at bounding box center [565, 91] width 41 height 21
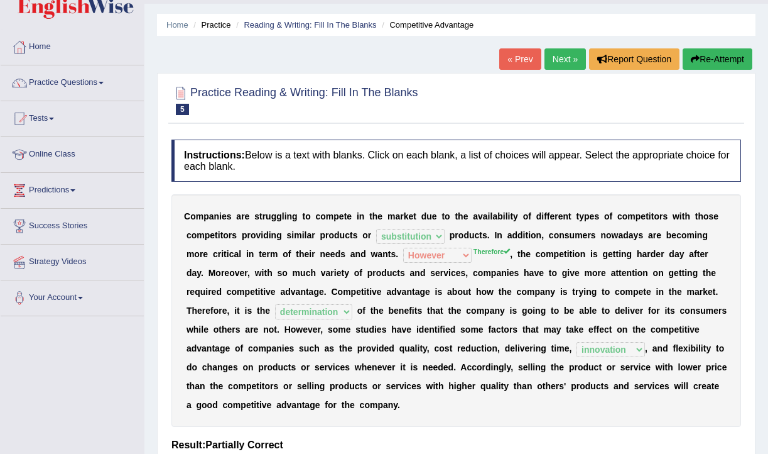
scroll to position [36, 0]
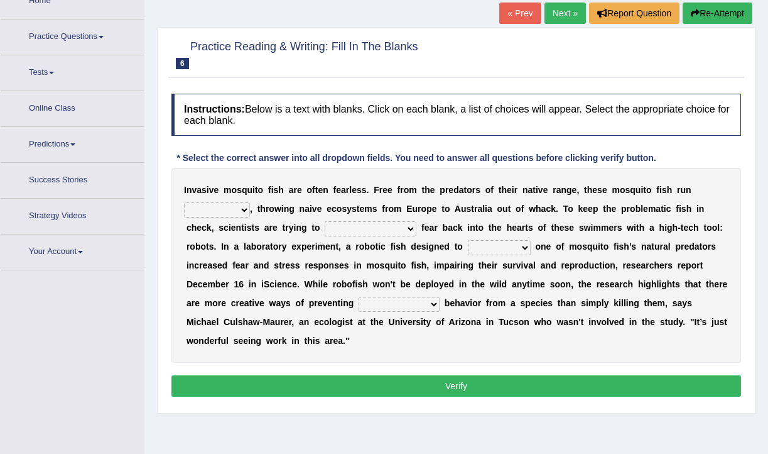
scroll to position [81, 0]
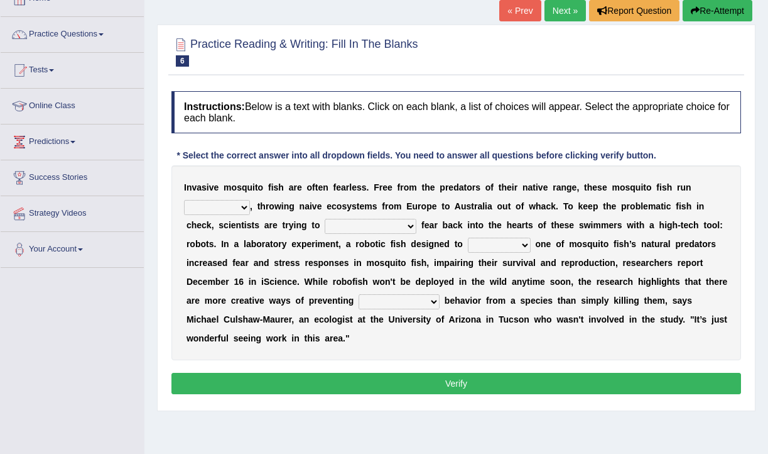
drag, startPoint x: 190, startPoint y: 182, endPoint x: 242, endPoint y: 181, distance: 52.2
click at [242, 182] on div "I n v a s i v e m o s q u i t o f i s h a r e o f t e n f e a r l e s s . F r e…" at bounding box center [456, 262] width 570 height 195
click at [244, 208] on select "occupant flippant rampant concordant" at bounding box center [217, 207] width 66 height 15
select select "rampant"
click at [184, 200] on select "occupant flippant rampant concordant" at bounding box center [217, 207] width 66 height 15
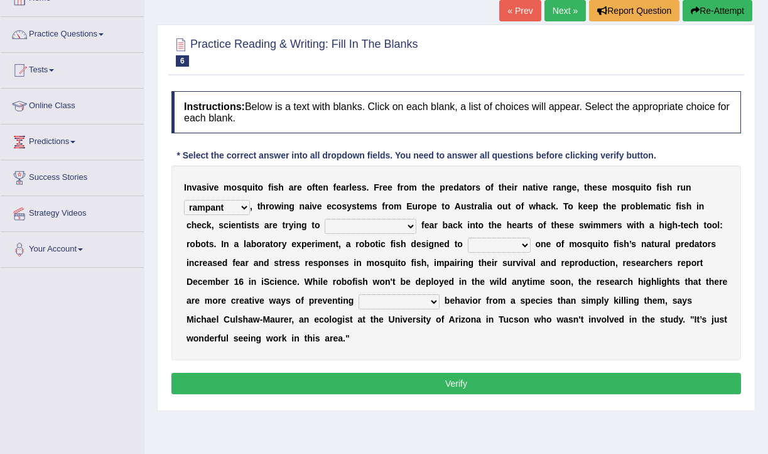
click at [341, 223] on select "accept spike strike drake" at bounding box center [371, 226] width 92 height 15
select select "accept"
click at [325, 219] on select "accept spike strike drake" at bounding box center [371, 226] width 92 height 15
click at [508, 245] on select "bequest mimic battle conquest" at bounding box center [499, 244] width 63 height 15
click at [468, 237] on select "bequest mimic battle conquest" at bounding box center [499, 244] width 63 height 15
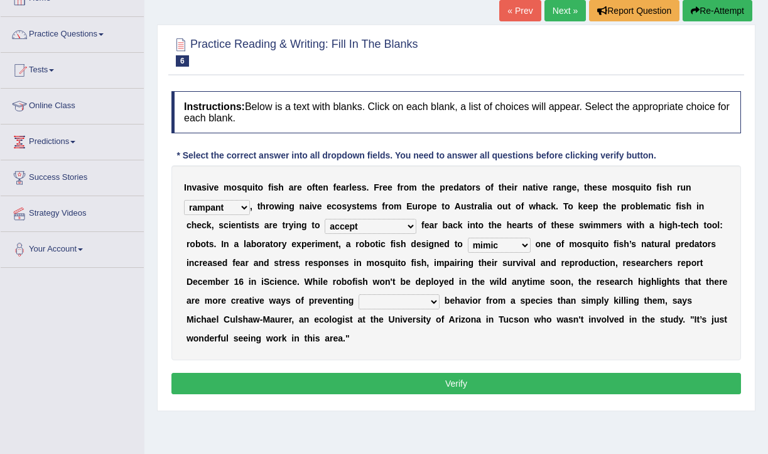
click at [504, 242] on select "bequest mimic battle conquest" at bounding box center [499, 244] width 63 height 15
select select "battle"
click at [468, 237] on select "bequest mimic battle conquest" at bounding box center [499, 244] width 63 height 15
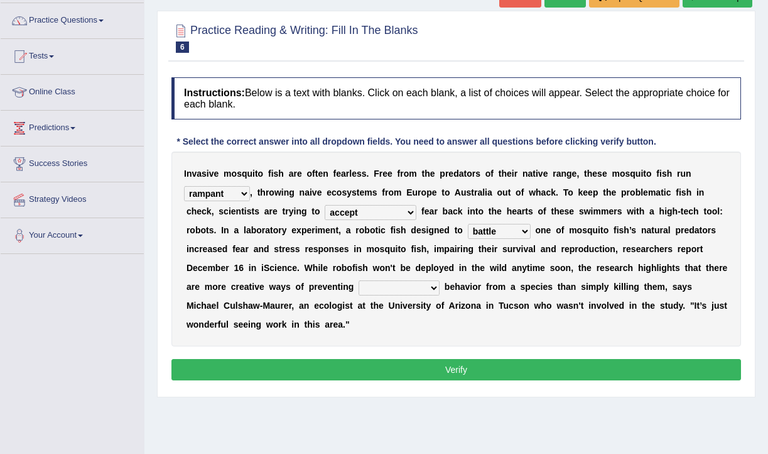
scroll to position [99, 0]
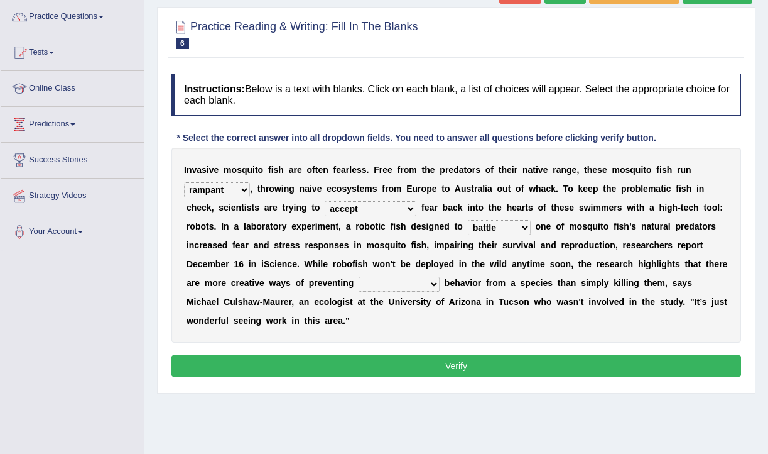
click at [398, 283] on select "unprivileged unprecedented uncharted unwanted" at bounding box center [399, 283] width 81 height 15
click at [359, 276] on select "unprivileged unprecedented uncharted unwanted" at bounding box center [399, 283] width 81 height 15
click at [401, 285] on select "unprivileged unprecedented uncharted unwanted" at bounding box center [399, 283] width 81 height 15
select select "unwanted"
click at [359, 276] on select "unprivileged unprecedented uncharted unwanted" at bounding box center [399, 283] width 81 height 15
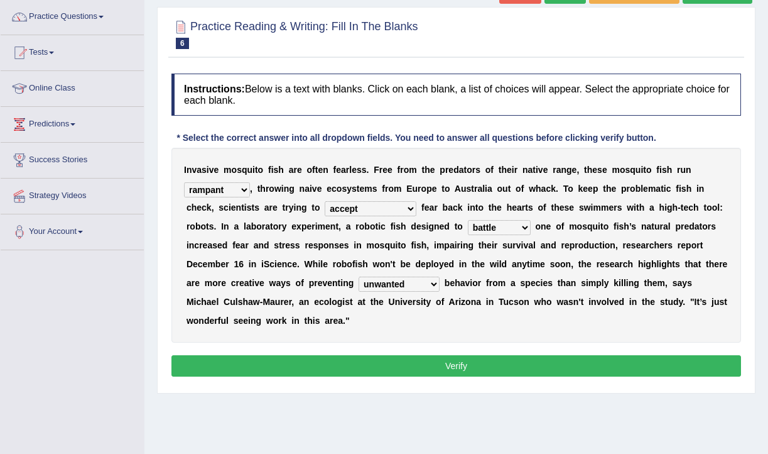
click at [420, 371] on button "Verify" at bounding box center [456, 365] width 570 height 21
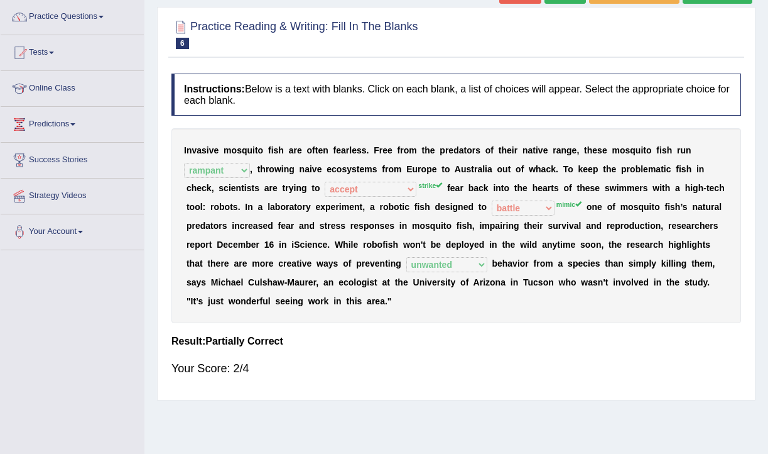
drag, startPoint x: 536, startPoint y: 199, endPoint x: 554, endPoint y: 205, distance: 18.9
click at [554, 205] on div "I n v a s i v e m o s q u i t o f i s h a r e o f t e n f e a r l e s s . F r e…" at bounding box center [456, 225] width 570 height 195
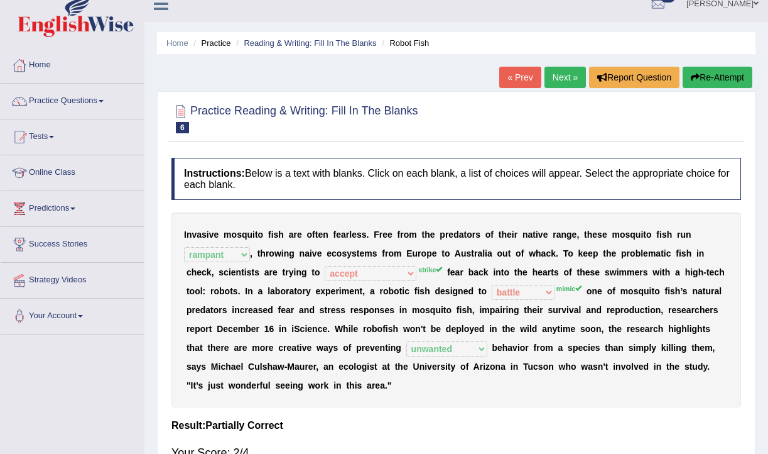
scroll to position [16, 0]
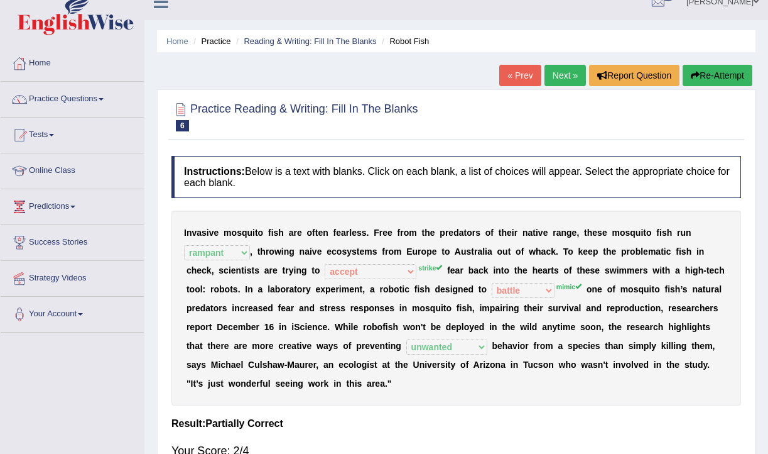
click at [552, 77] on link "Next »" at bounding box center [565, 75] width 41 height 21
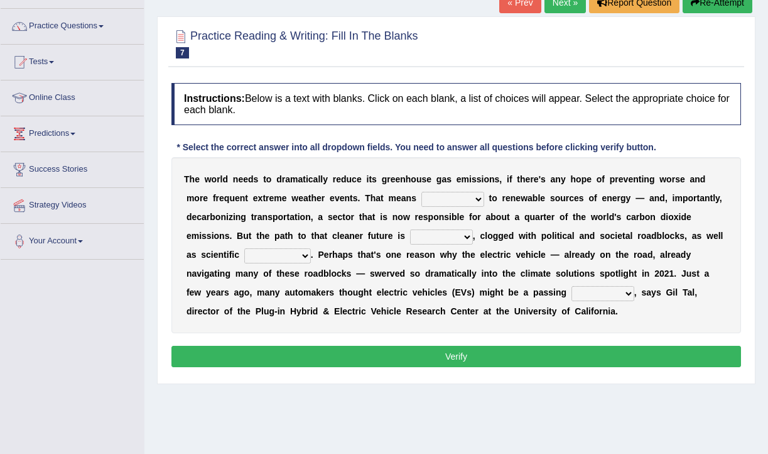
scroll to position [91, 0]
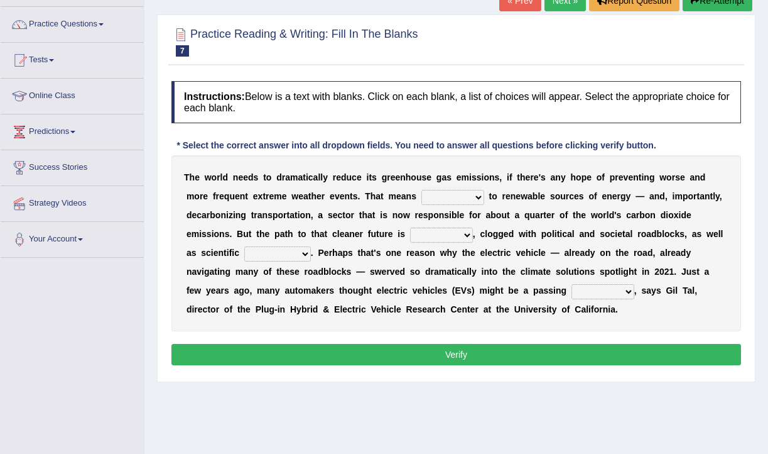
click at [444, 191] on select "grafting drafting crafting shifting" at bounding box center [453, 197] width 63 height 15
select select "shifting"
click at [423, 190] on select "grafting drafting crafting shifting" at bounding box center [453, 197] width 63 height 15
click at [444, 238] on select "daunting daunted daunt dauntless" at bounding box center [441, 234] width 63 height 15
select select "daunting"
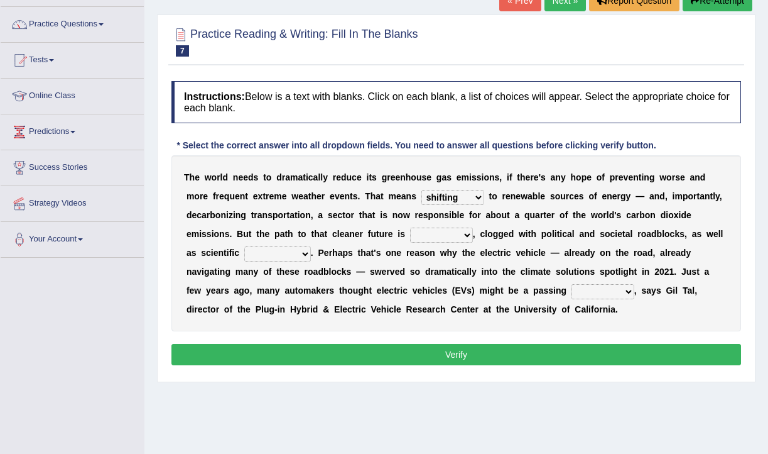
click at [410, 227] on select "daunting daunted daunt dauntless" at bounding box center [441, 234] width 63 height 15
click at [282, 253] on select "spectacles obstacles tentacles receptacles" at bounding box center [277, 253] width 67 height 15
click at [244, 246] on select "spectacles obstacles tentacles receptacles" at bounding box center [277, 253] width 67 height 15
click at [290, 258] on select "spectacles obstacles tentacles receptacles" at bounding box center [277, 253] width 67 height 15
click at [244, 246] on select "spectacles obstacles tentacles receptacles" at bounding box center [277, 253] width 67 height 15
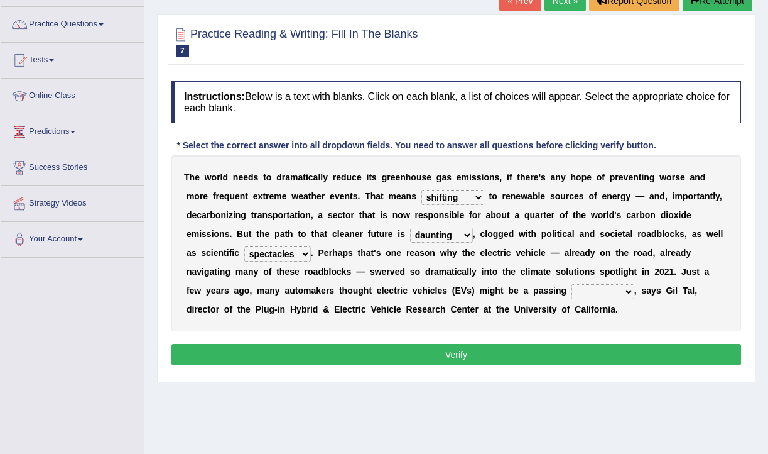
click at [281, 257] on select "spectacles obstacles tentacles receptacles" at bounding box center [277, 253] width 67 height 15
select select "obstacles"
click at [244, 246] on select "spectacles obstacles tentacles receptacles" at bounding box center [277, 253] width 67 height 15
click at [572, 291] on select "fad gad tad lad" at bounding box center [603, 291] width 63 height 15
select select "gad"
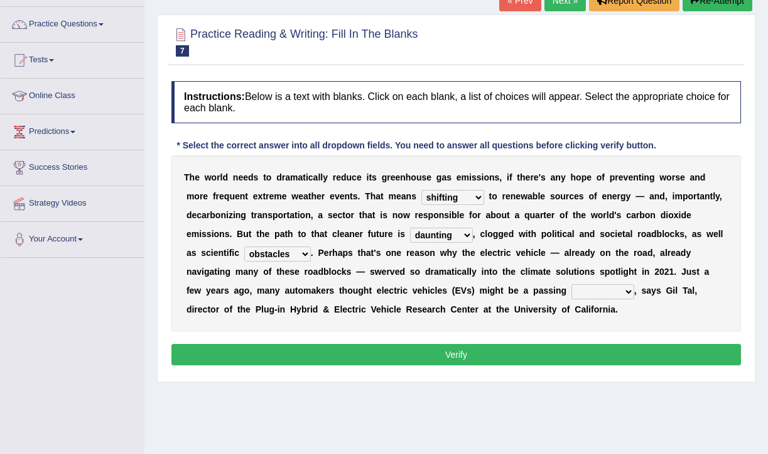
click at [572, 284] on select "fad gad tad lad" at bounding box center [603, 291] width 63 height 15
click at [538, 342] on div "Instructions: Below is a text with blanks. Click on each blank, a list of choic…" at bounding box center [456, 225] width 576 height 300
click at [533, 347] on button "Verify" at bounding box center [456, 354] width 570 height 21
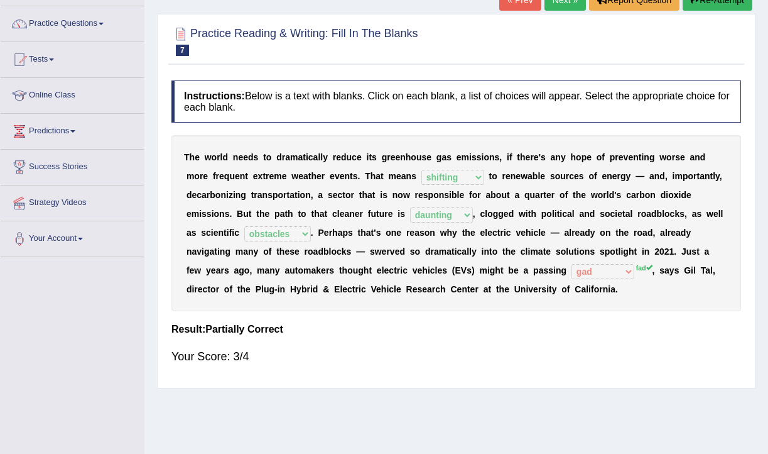
scroll to position [0, 0]
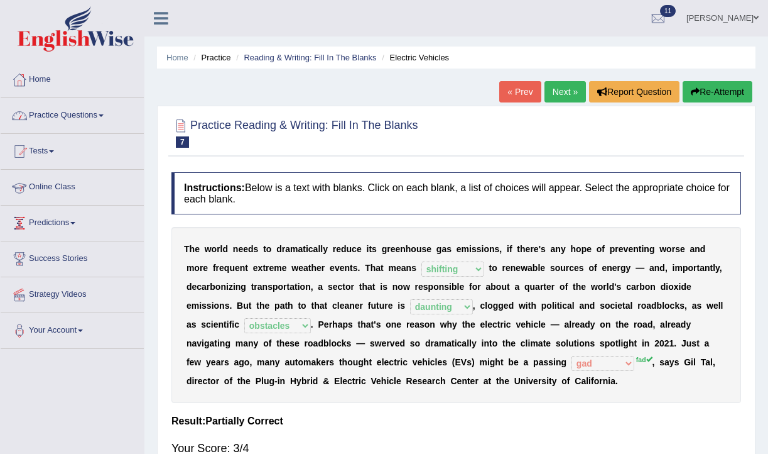
click at [58, 224] on link "Predictions" at bounding box center [72, 220] width 143 height 31
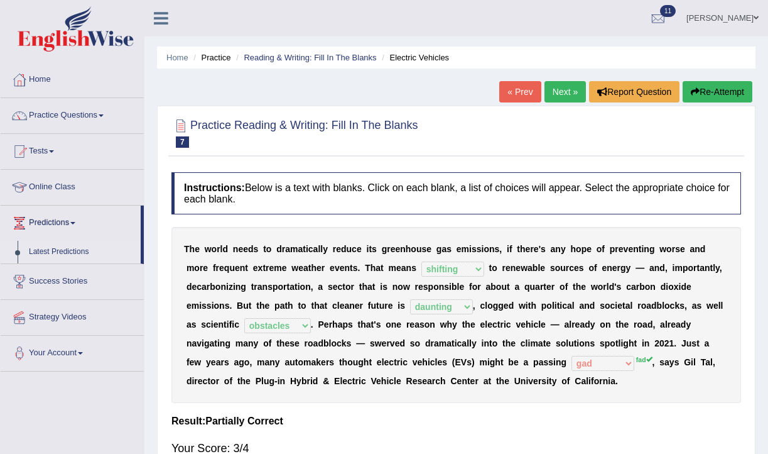
click at [77, 249] on link "Latest Predictions" at bounding box center [81, 252] width 117 height 23
click at [65, 156] on link "Tests" at bounding box center [72, 149] width 143 height 31
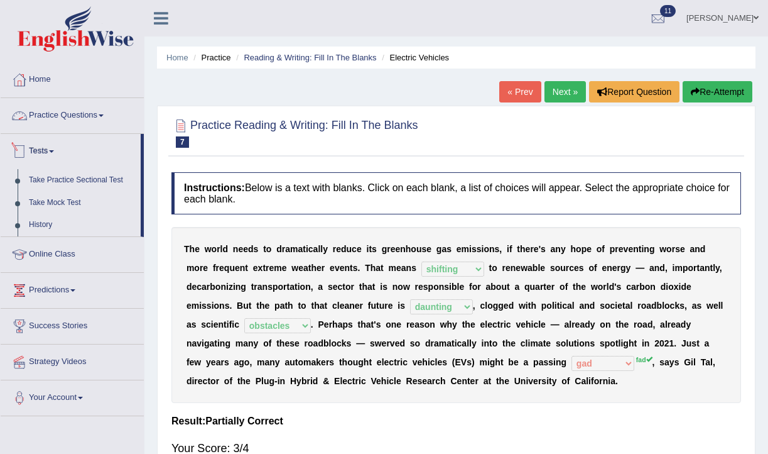
click at [82, 110] on link "Practice Questions" at bounding box center [72, 113] width 143 height 31
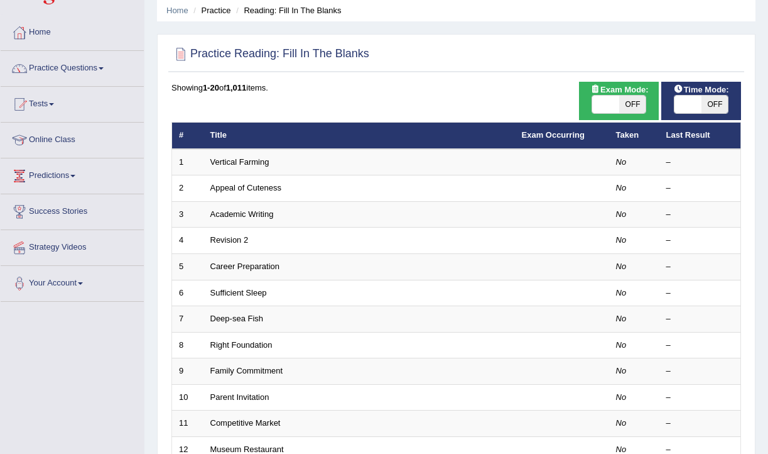
scroll to position [53, 0]
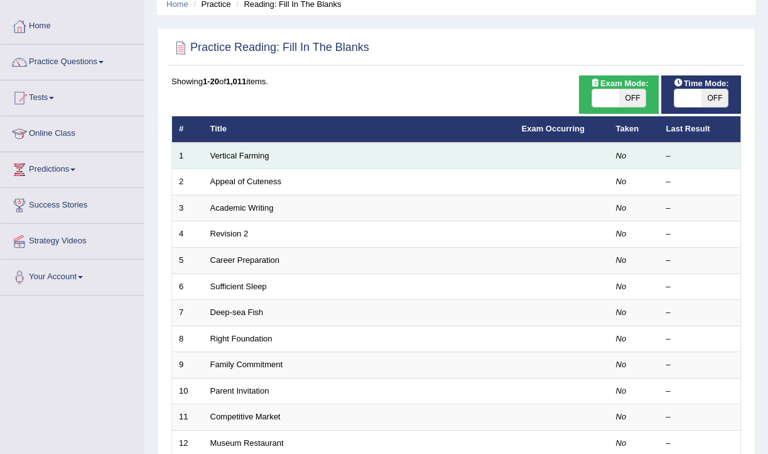
click at [292, 156] on td "Vertical Farming" at bounding box center [360, 156] width 312 height 26
click at [245, 155] on link "Vertical Farming" at bounding box center [239, 155] width 59 height 9
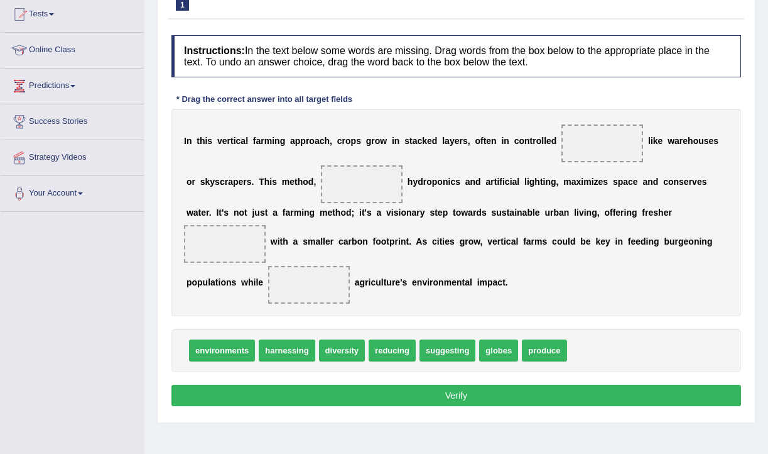
scroll to position [139, 0]
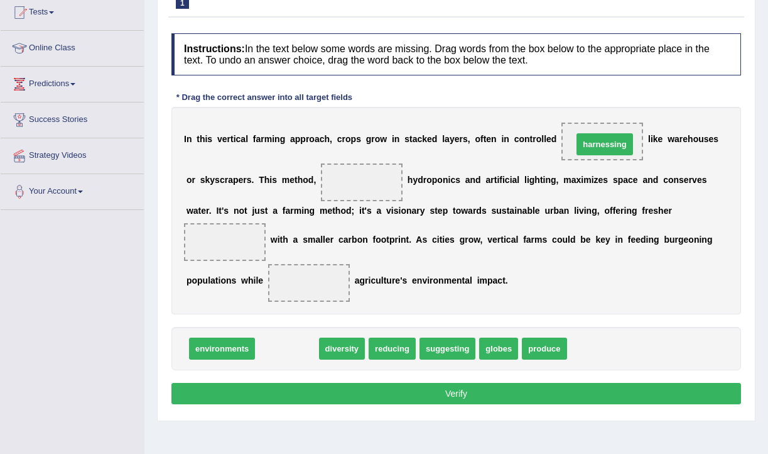
drag, startPoint x: 281, startPoint y: 349, endPoint x: 599, endPoint y: 143, distance: 379.2
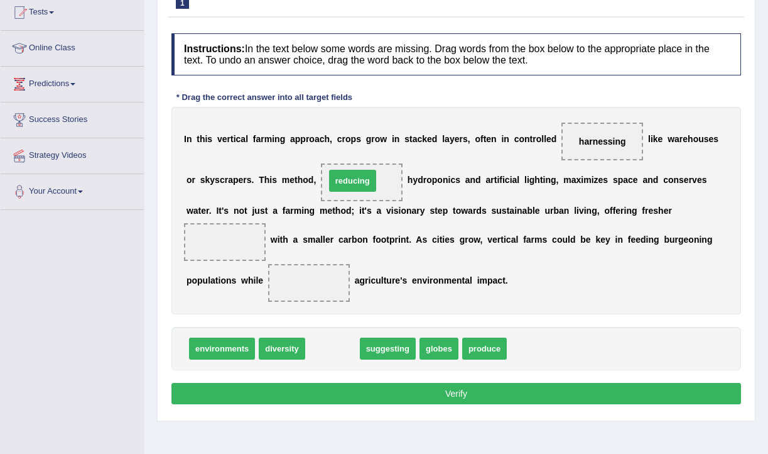
drag, startPoint x: 331, startPoint y: 349, endPoint x: 352, endPoint y: 178, distance: 171.6
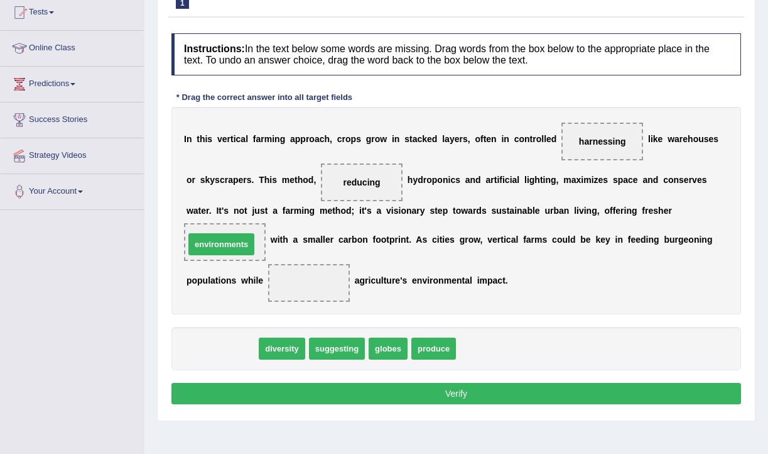
drag, startPoint x: 240, startPoint y: 347, endPoint x: 239, endPoint y: 243, distance: 104.3
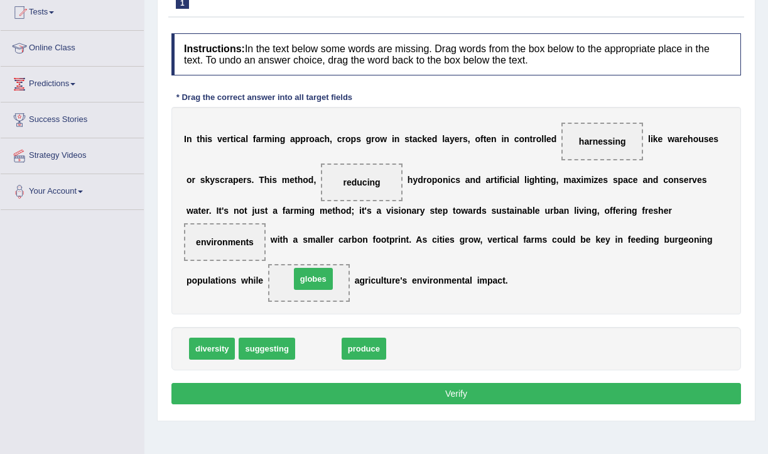
drag, startPoint x: 317, startPoint y: 350, endPoint x: 312, endPoint y: 280, distance: 69.9
click at [455, 389] on button "Verify" at bounding box center [456, 393] width 570 height 21
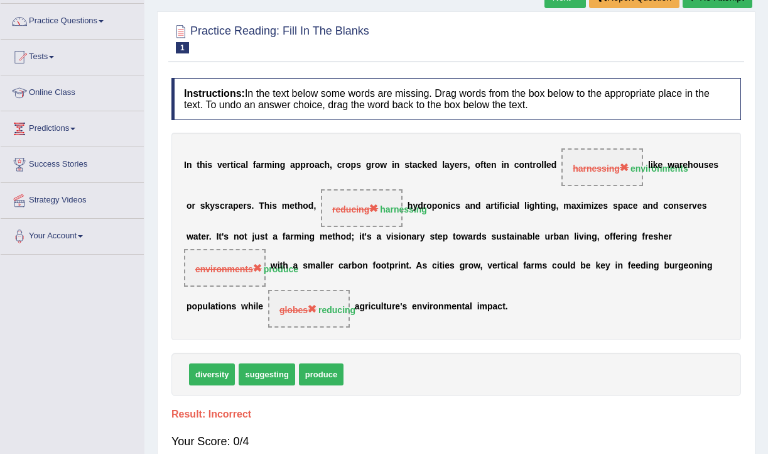
scroll to position [96, 0]
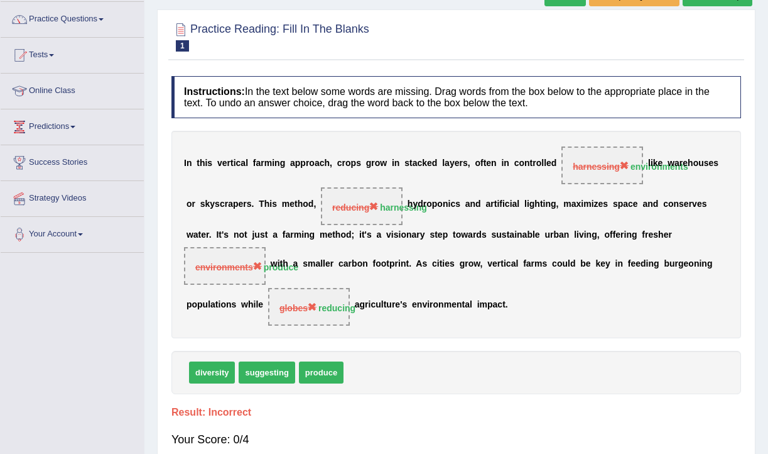
click at [322, 308] on strong "reducing" at bounding box center [336, 308] width 37 height 10
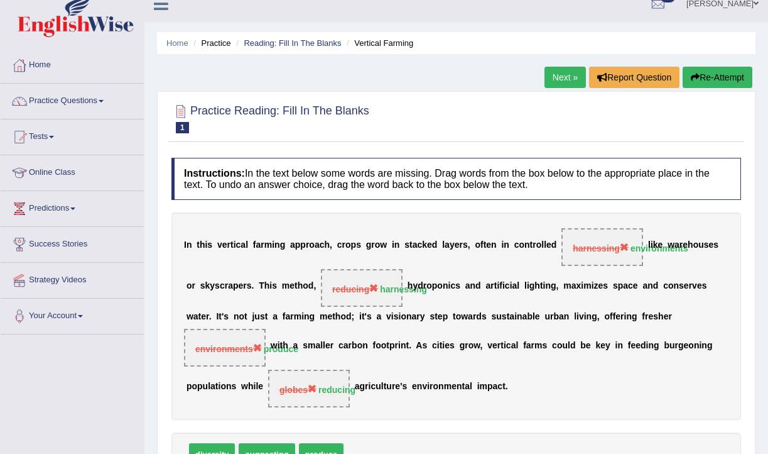
scroll to position [10, 0]
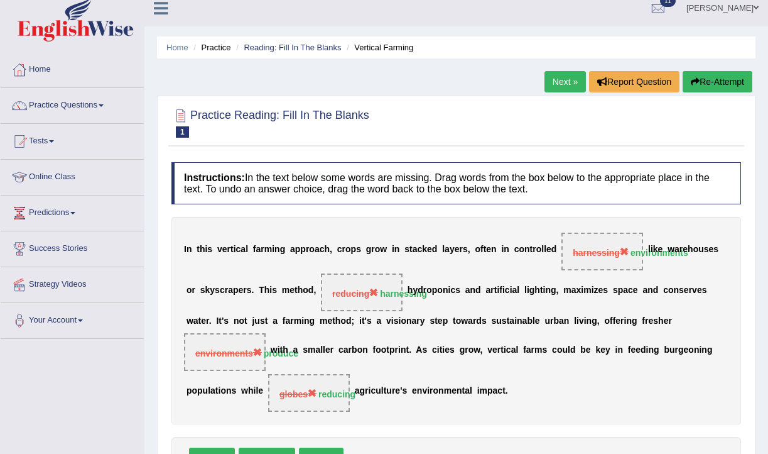
click at [710, 74] on button "Re-Attempt" at bounding box center [718, 81] width 70 height 21
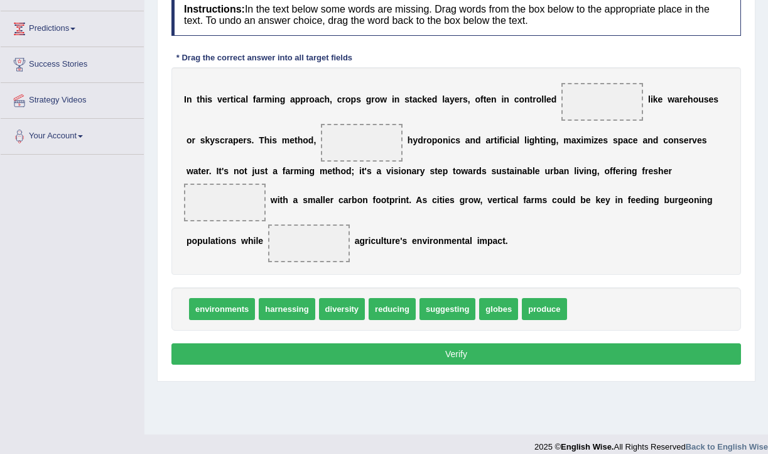
scroll to position [195, 0]
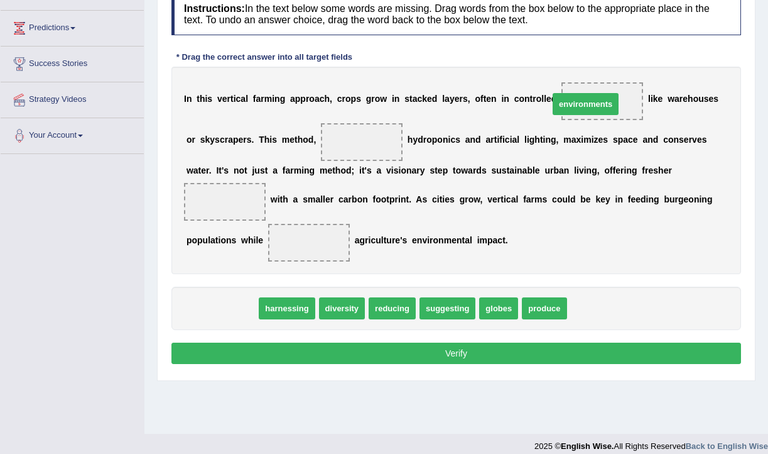
drag, startPoint x: 208, startPoint y: 308, endPoint x: 574, endPoint y: 103, distance: 419.1
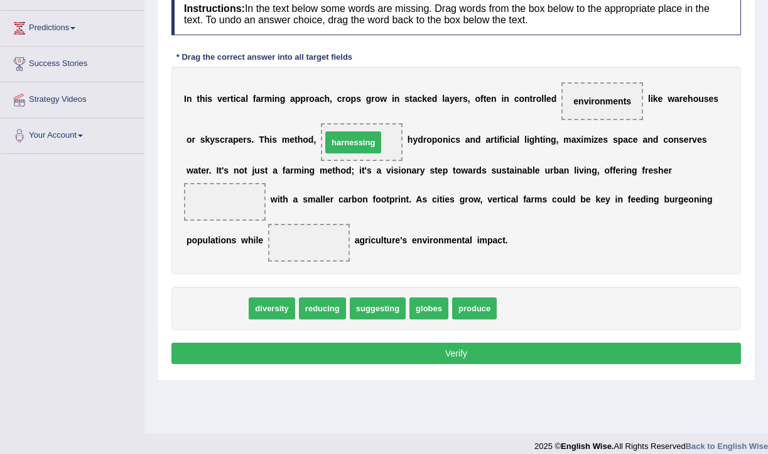
drag, startPoint x: 226, startPoint y: 307, endPoint x: 362, endPoint y: 141, distance: 215.2
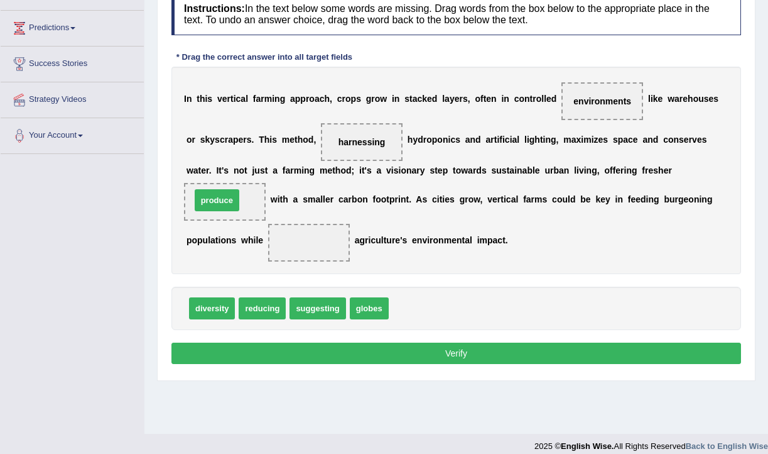
drag, startPoint x: 404, startPoint y: 307, endPoint x: 206, endPoint y: 199, distance: 225.5
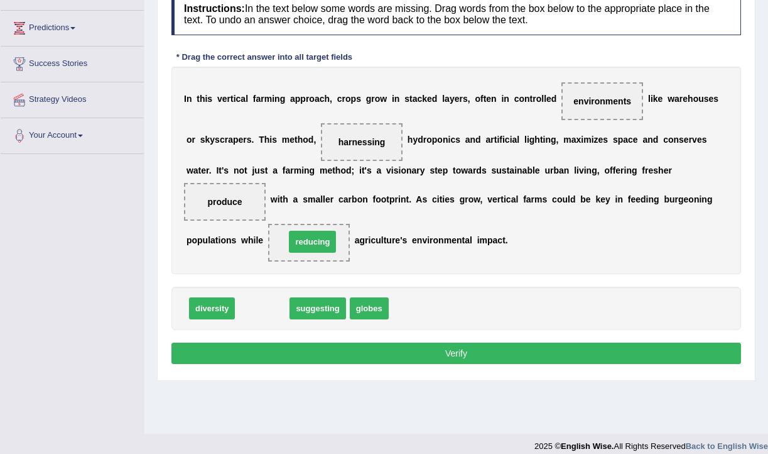
drag, startPoint x: 264, startPoint y: 309, endPoint x: 315, endPoint y: 242, distance: 83.9
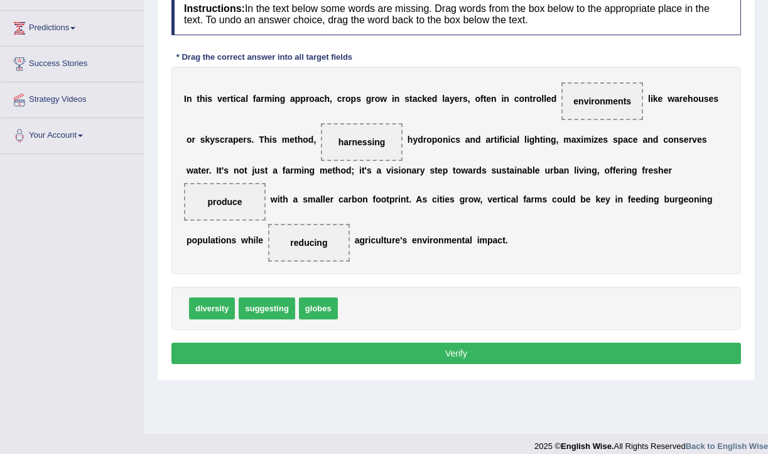
drag, startPoint x: 494, startPoint y: 239, endPoint x: 300, endPoint y: 248, distance: 194.9
click at [300, 248] on div "I n t h i s v e r t i c a l f a r m i n g a p p r o a c h , c r o p s g r o w i…" at bounding box center [456, 170] width 570 height 207
drag, startPoint x: 197, startPoint y: 197, endPoint x: 377, endPoint y: 208, distance: 180.0
click at [377, 208] on div "I n t h i s v e r t i c a l f a r m i n g a p p r o a c h , c r o p s g r o w i…" at bounding box center [456, 170] width 570 height 207
click at [493, 360] on button "Verify" at bounding box center [456, 352] width 570 height 21
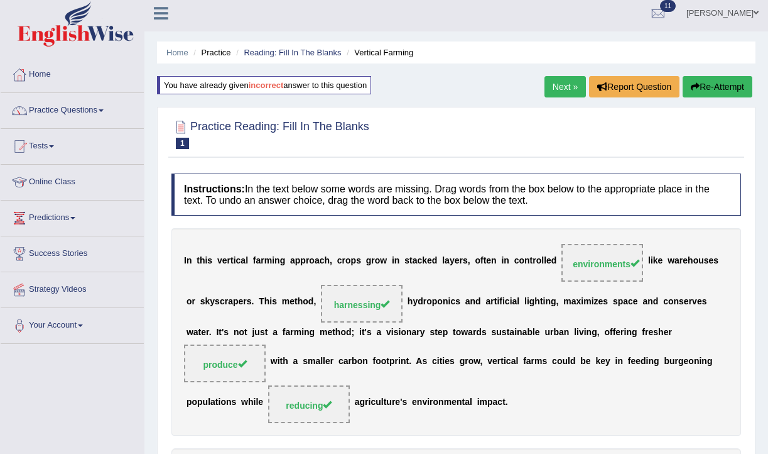
scroll to position [0, 0]
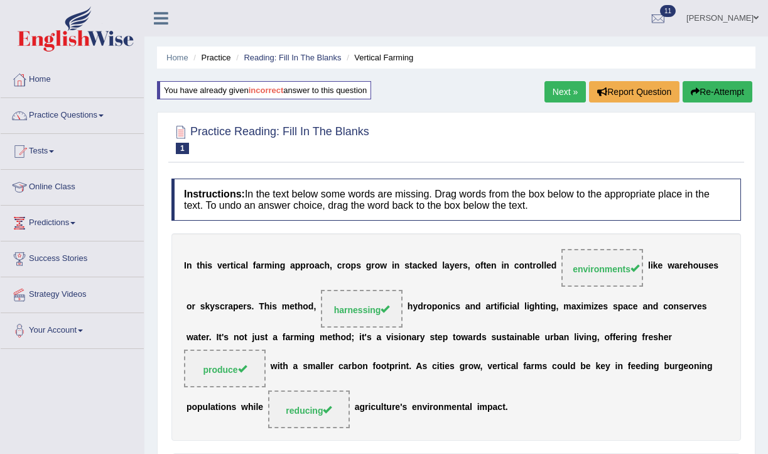
click at [564, 95] on link "Next »" at bounding box center [565, 91] width 41 height 21
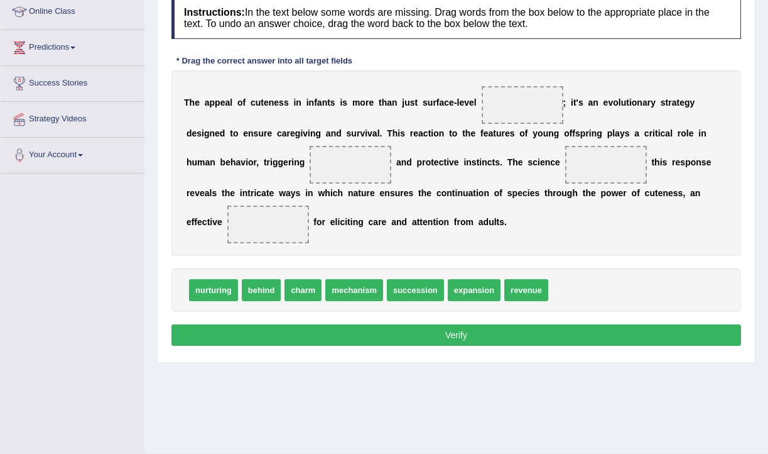
scroll to position [175, 0]
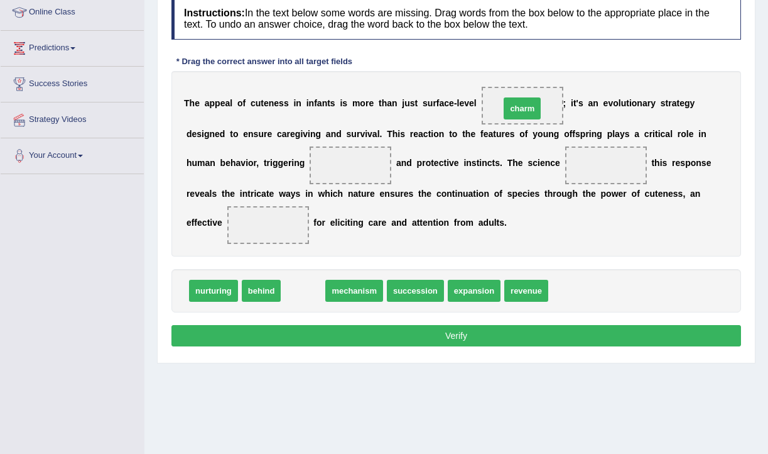
drag, startPoint x: 308, startPoint y: 288, endPoint x: 527, endPoint y: 105, distance: 285.5
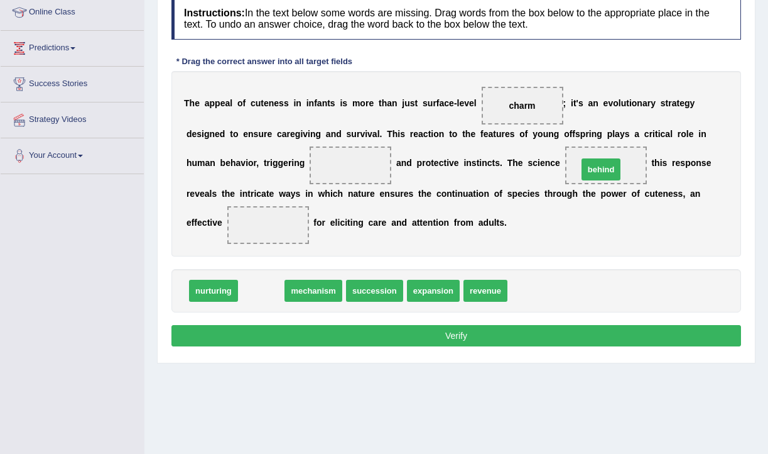
drag, startPoint x: 255, startPoint y: 287, endPoint x: 596, endPoint y: 165, distance: 361.6
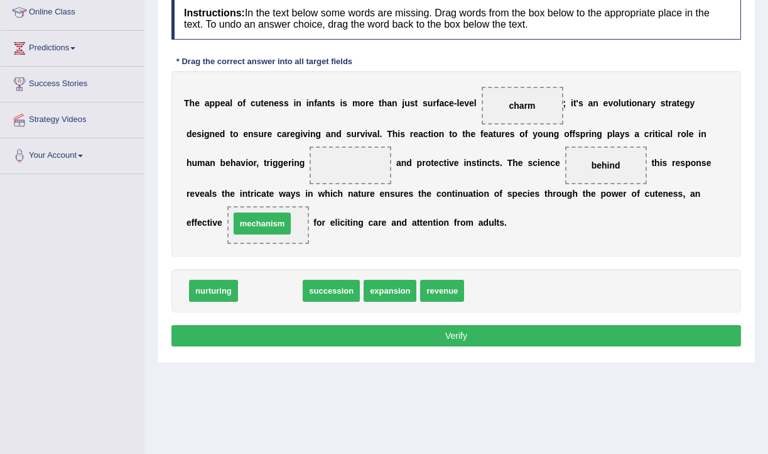
drag, startPoint x: 269, startPoint y: 295, endPoint x: 261, endPoint y: 227, distance: 68.3
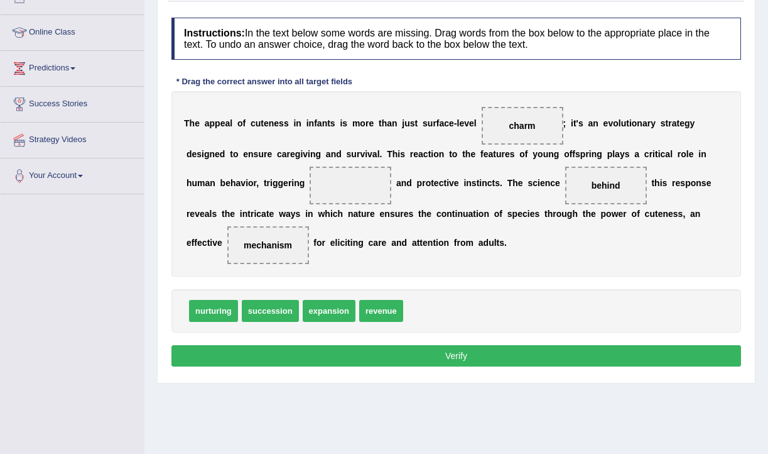
scroll to position [150, 0]
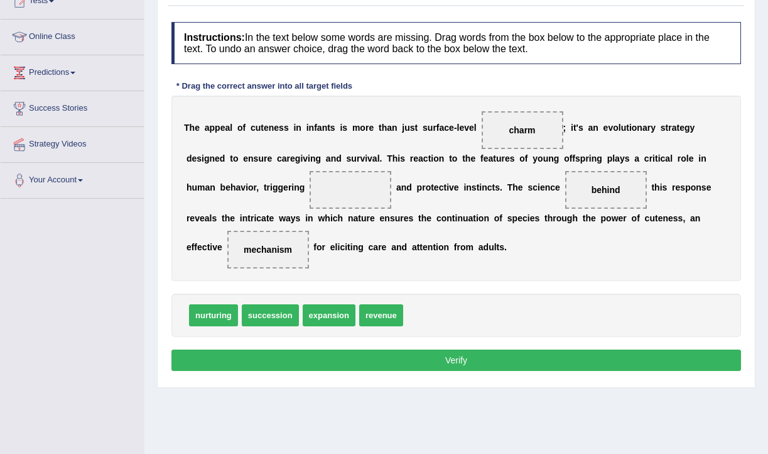
click at [281, 317] on span "succession" at bounding box center [270, 315] width 57 height 22
drag, startPoint x: 279, startPoint y: 314, endPoint x: 350, endPoint y: 185, distance: 147.0
click at [435, 185] on b "e" at bounding box center [436, 187] width 5 height 10
click at [444, 356] on button "Verify" at bounding box center [456, 359] width 570 height 21
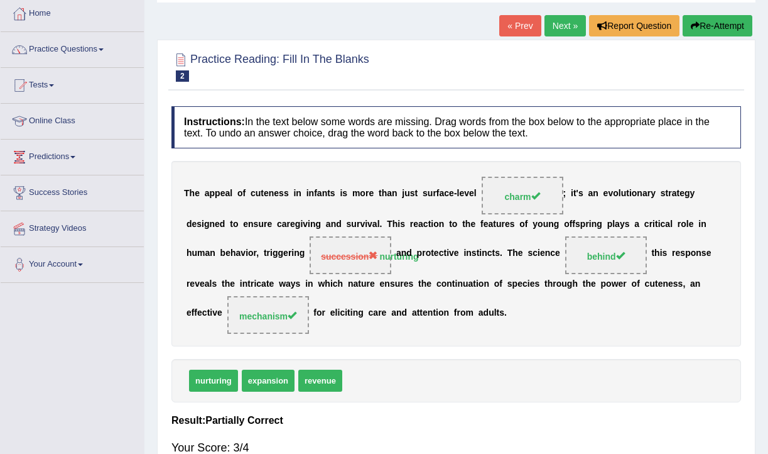
scroll to position [0, 0]
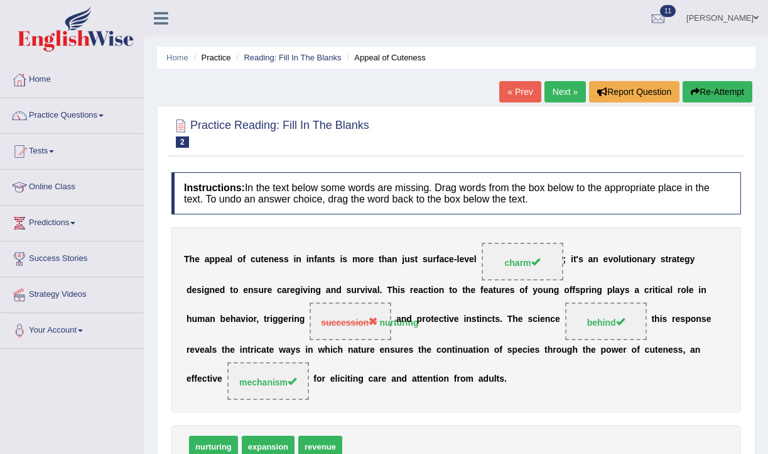
click at [557, 96] on link "Next »" at bounding box center [565, 91] width 41 height 21
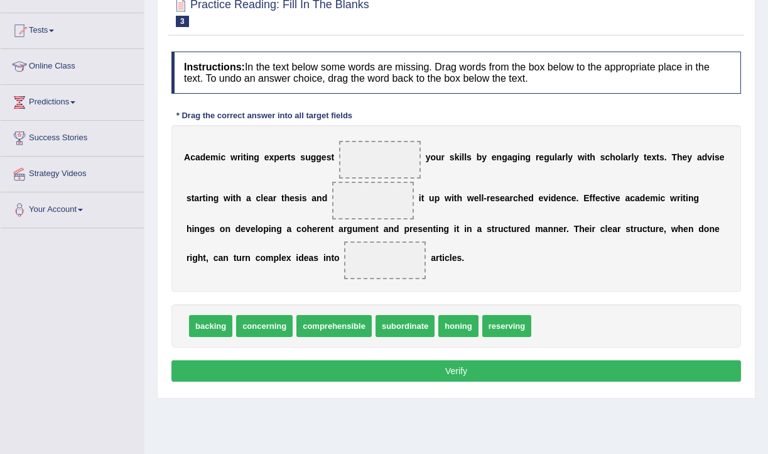
scroll to position [123, 0]
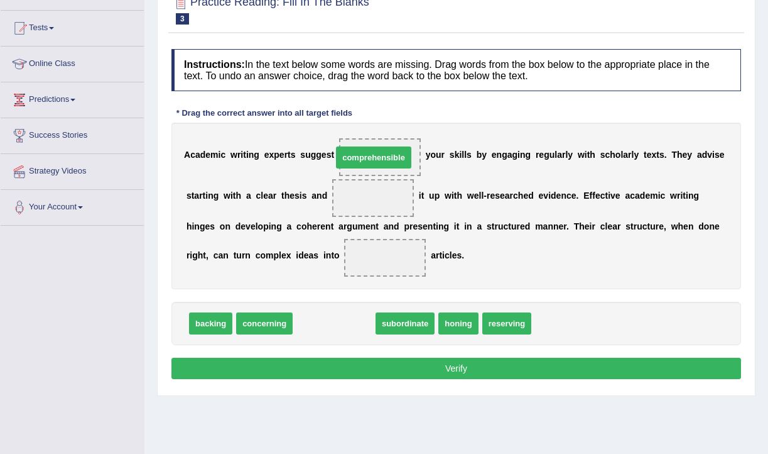
drag, startPoint x: 318, startPoint y: 321, endPoint x: 357, endPoint y: 155, distance: 170.5
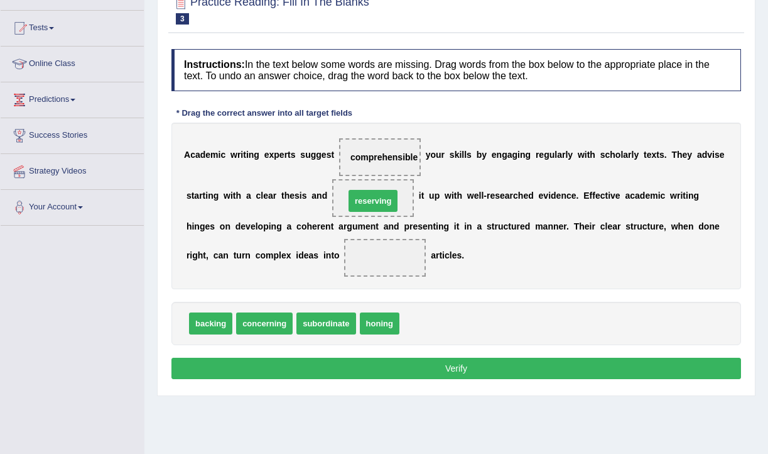
drag, startPoint x: 417, startPoint y: 322, endPoint x: 362, endPoint y: 199, distance: 134.1
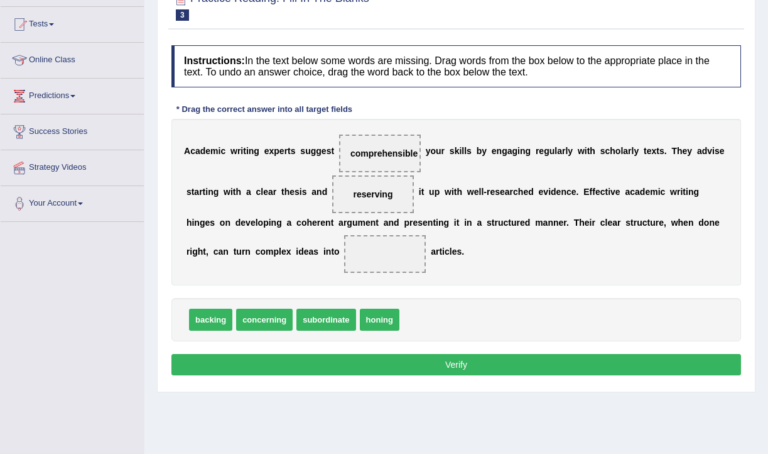
scroll to position [126, 0]
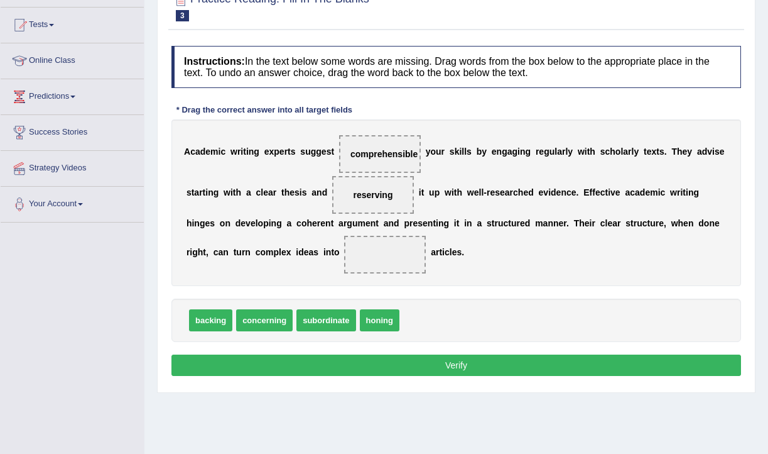
click at [376, 361] on button "Verify" at bounding box center [456, 364] width 570 height 21
click at [374, 361] on button "Verify" at bounding box center [456, 364] width 570 height 21
drag, startPoint x: 330, startPoint y: 324, endPoint x: 390, endPoint y: 257, distance: 89.4
click at [432, 360] on button "Verify" at bounding box center [456, 364] width 570 height 21
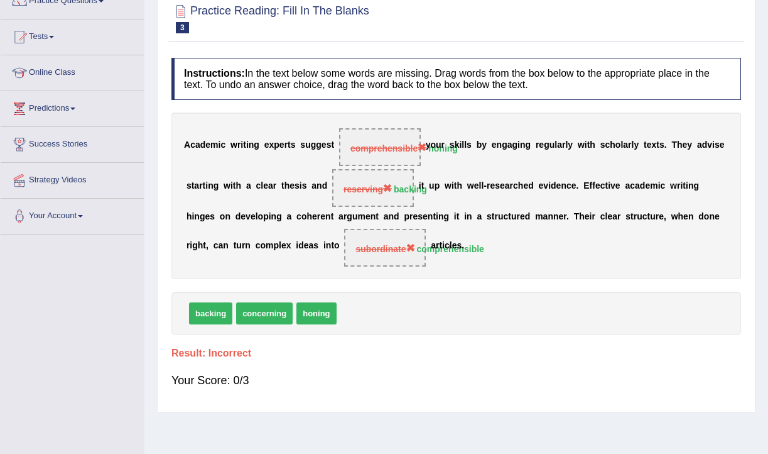
scroll to position [114, 0]
drag, startPoint x: 440, startPoint y: 251, endPoint x: 474, endPoint y: 243, distance: 35.5
click at [474, 243] on div "A c a d e m i c w r i t i n g e x p e r t s s u g g e s t comprehensible honing…" at bounding box center [456, 196] width 570 height 166
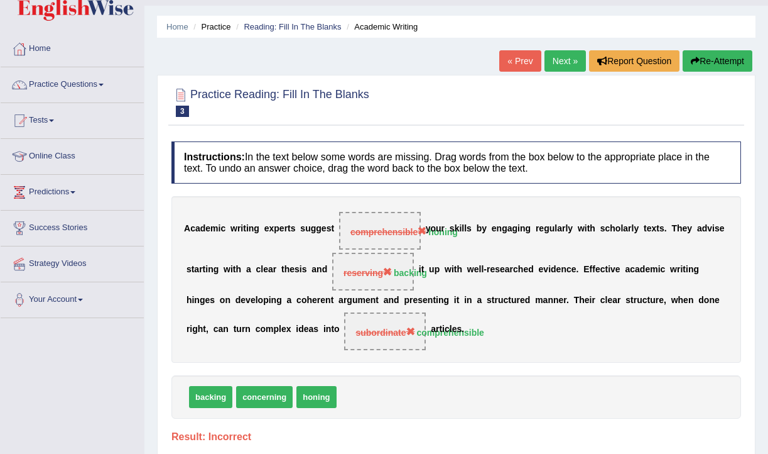
scroll to position [30, 0]
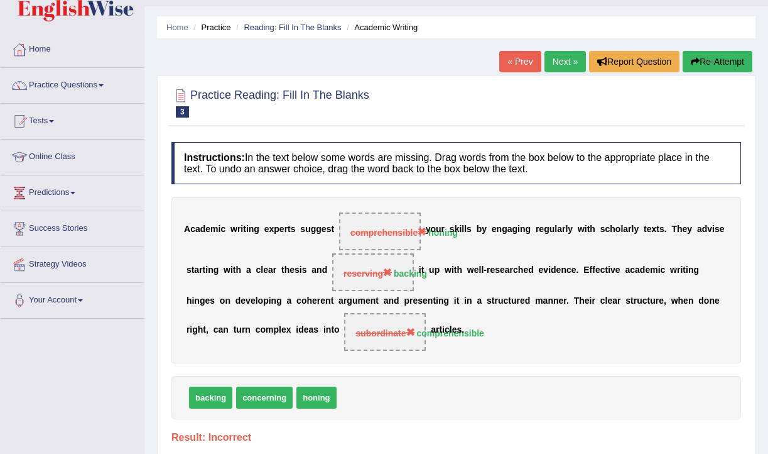
click at [702, 52] on button "Re-Attempt" at bounding box center [718, 61] width 70 height 21
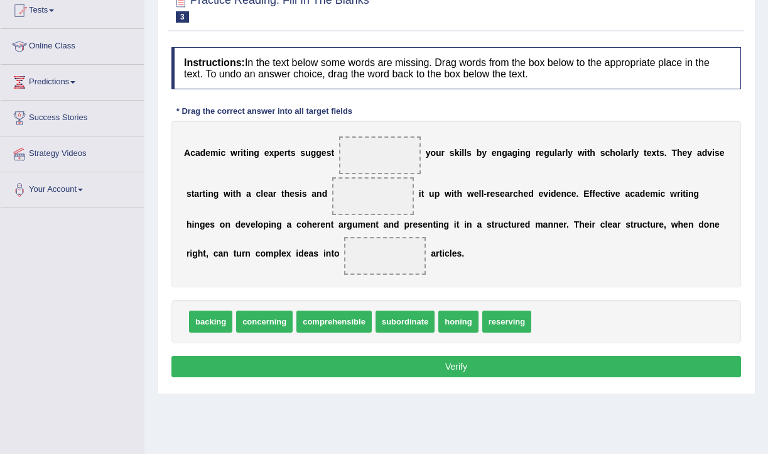
scroll to position [142, 0]
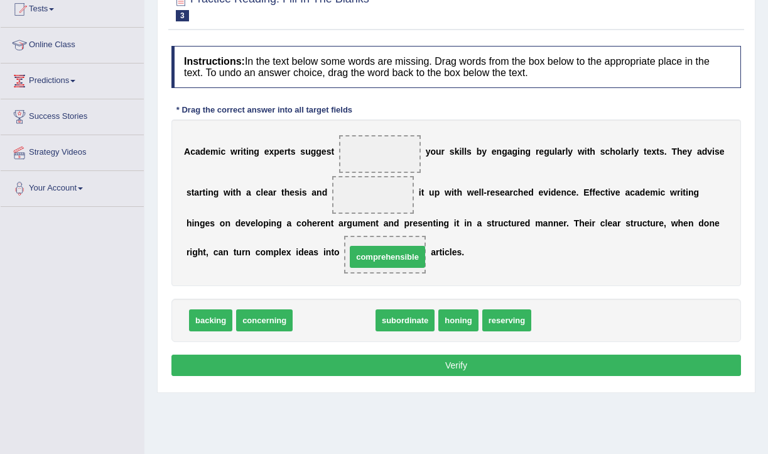
drag, startPoint x: 338, startPoint y: 331, endPoint x: 391, endPoint y: 268, distance: 82.9
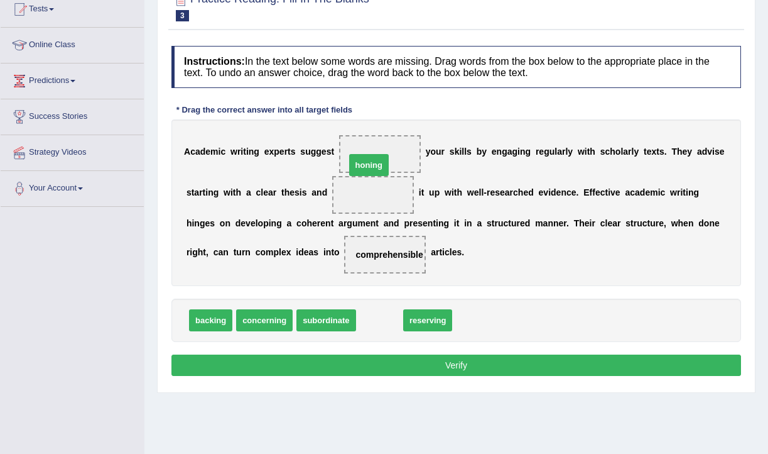
drag, startPoint x: 381, startPoint y: 320, endPoint x: 364, endPoint y: 166, distance: 155.5
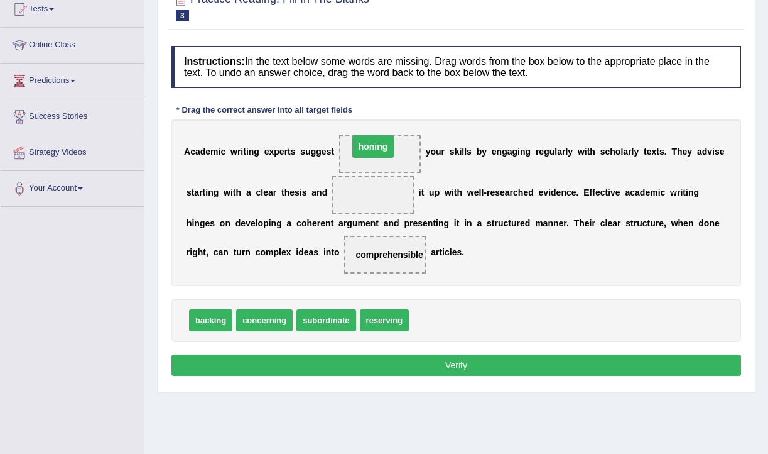
drag, startPoint x: 369, startPoint y: 193, endPoint x: 369, endPoint y: 144, distance: 48.4
drag, startPoint x: 209, startPoint y: 324, endPoint x: 364, endPoint y: 196, distance: 201.3
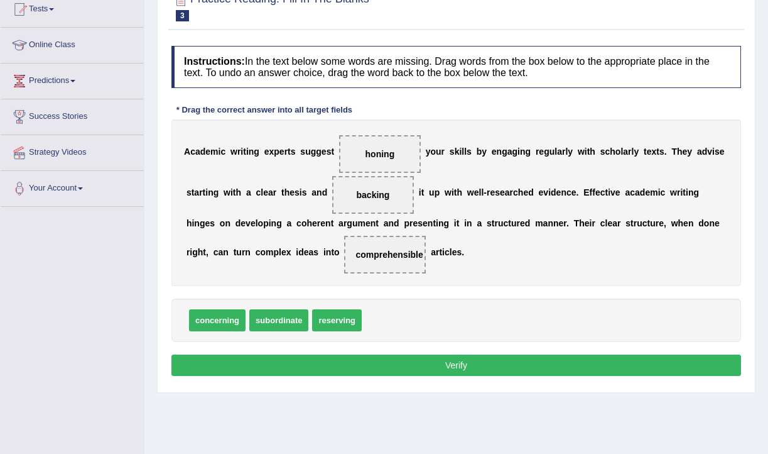
click at [454, 362] on button "Verify" at bounding box center [456, 364] width 570 height 21
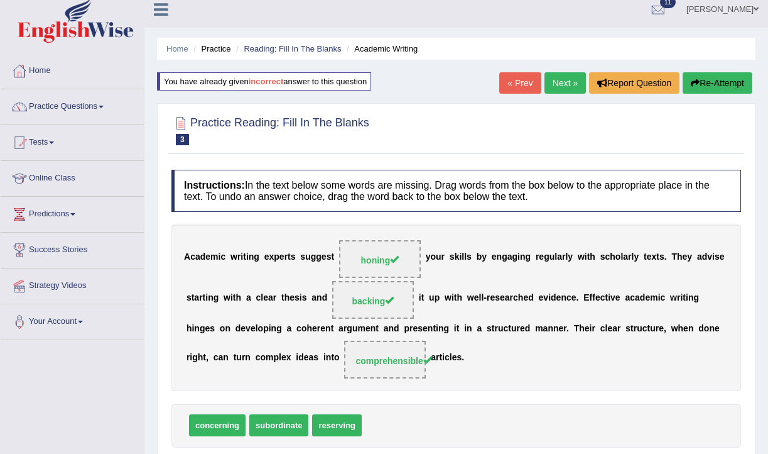
scroll to position [9, 0]
